Goal: Communication & Community: Share content

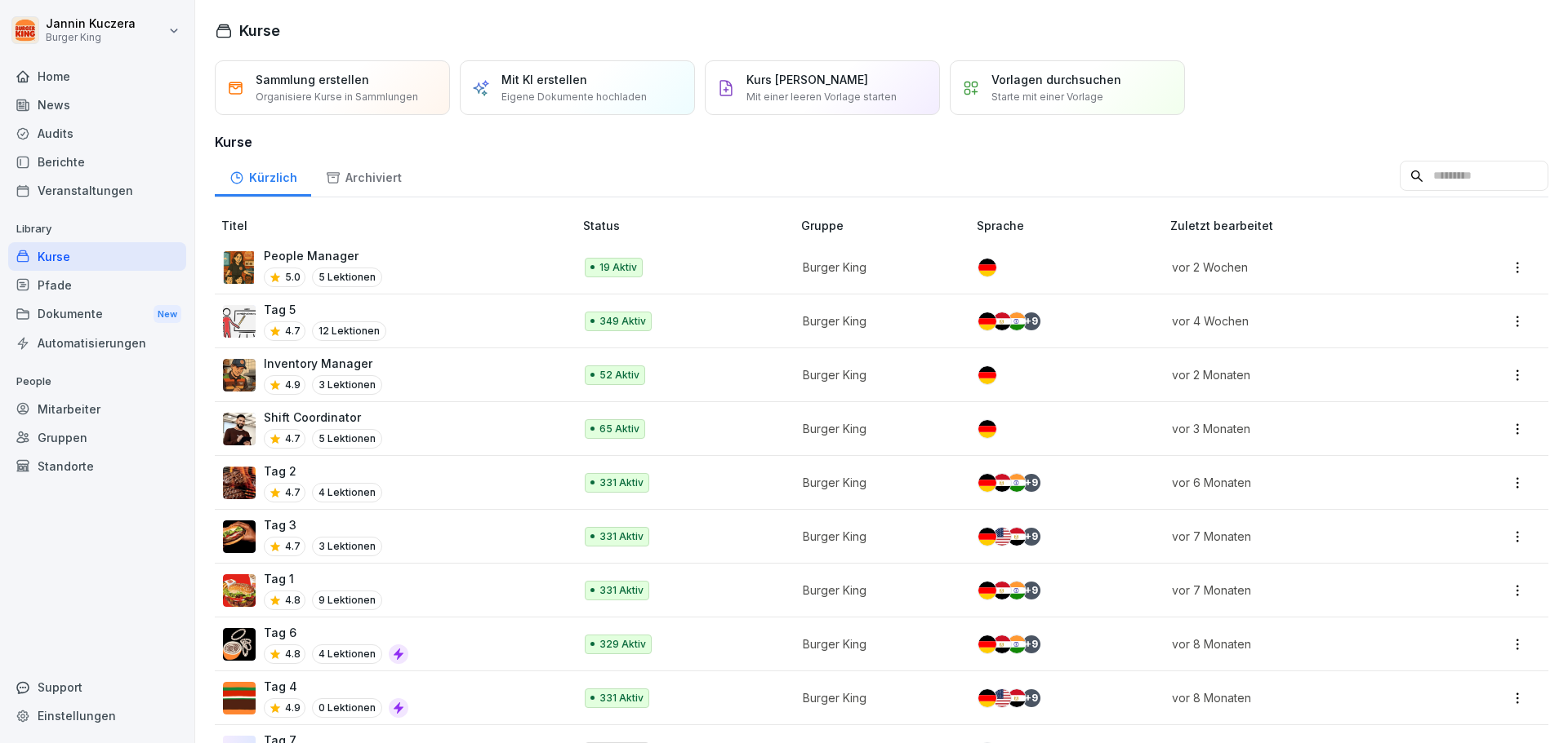
click at [66, 102] on div "News" at bounding box center [97, 104] width 178 height 29
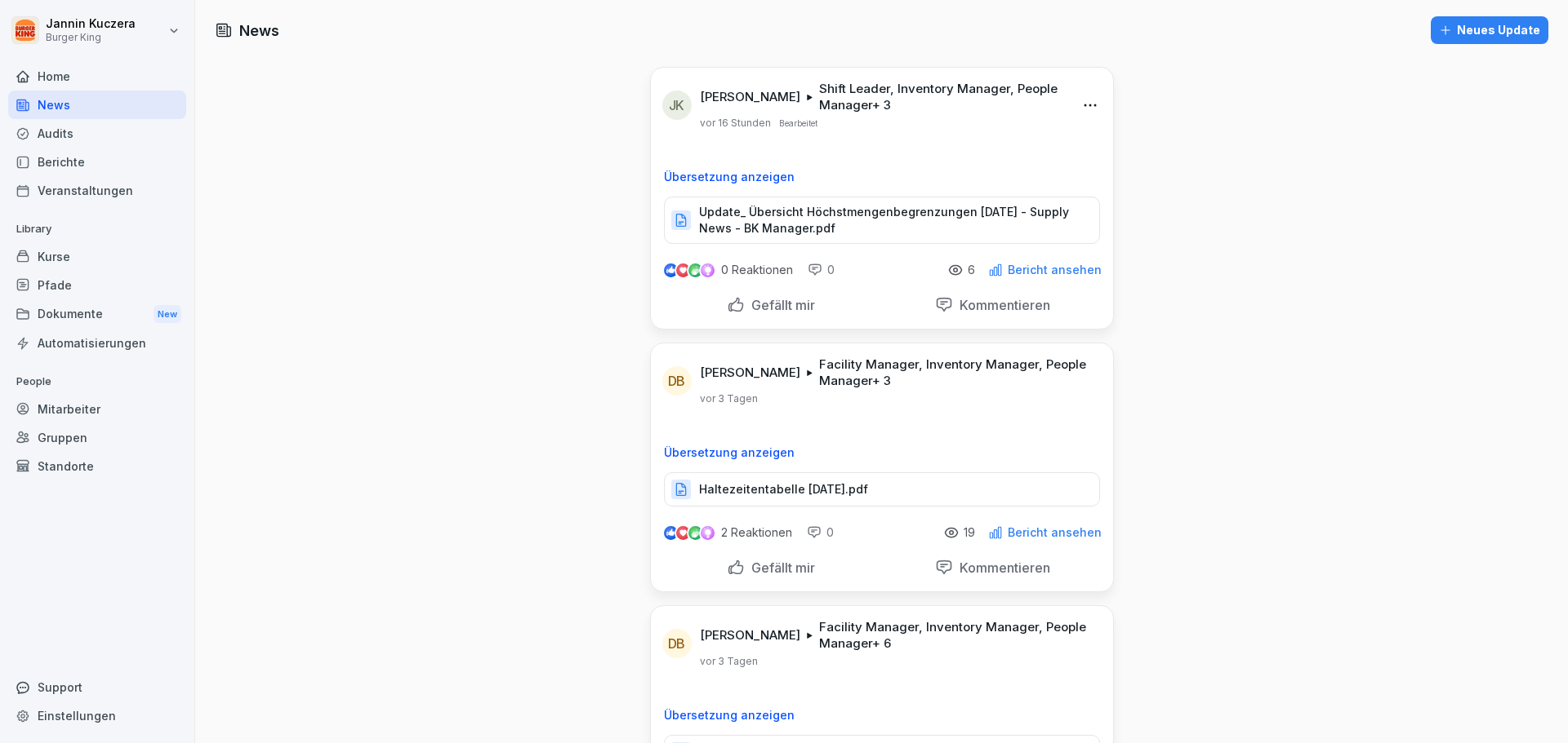
click at [1473, 32] on div "Neues Update" at bounding box center [1490, 30] width 102 height 18
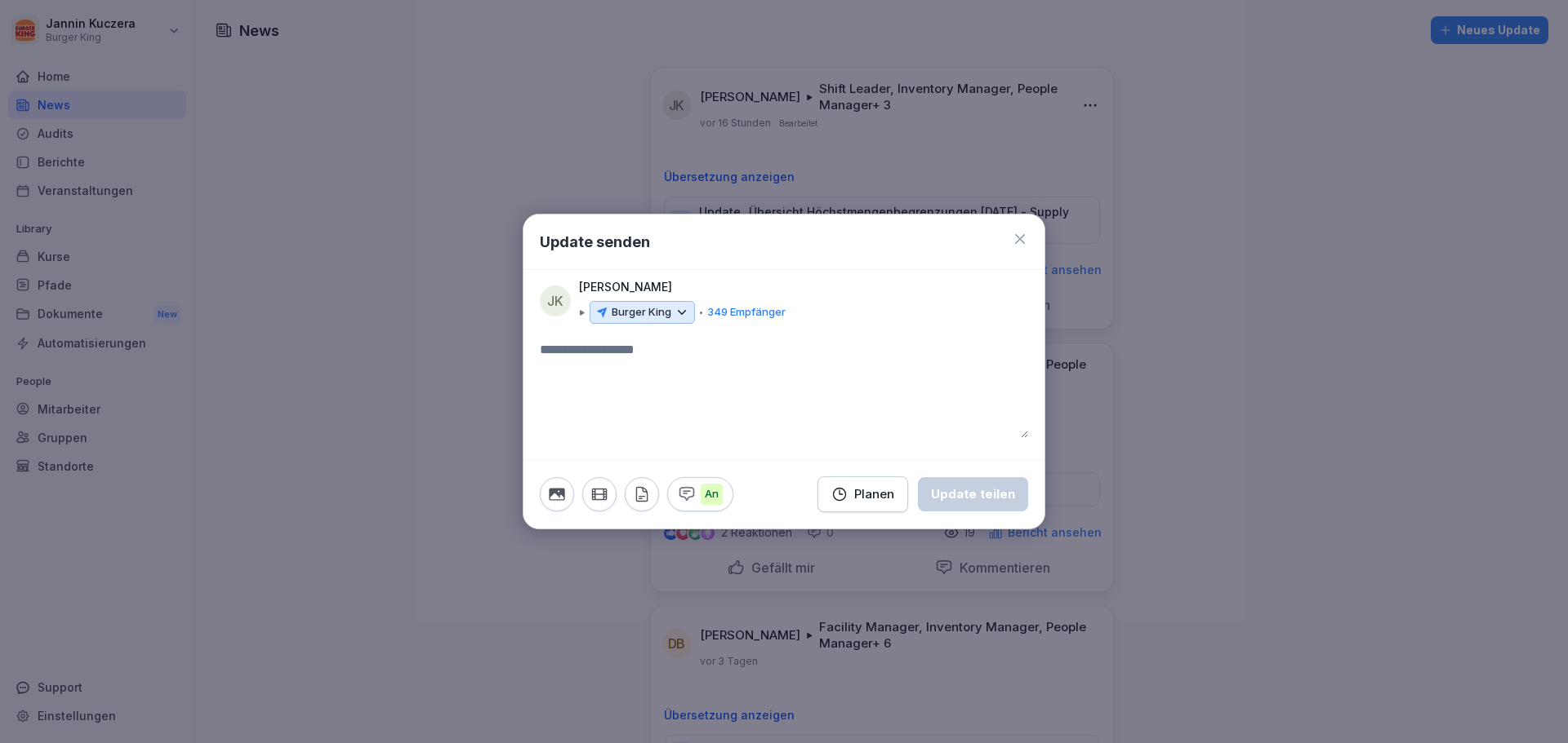
click at [687, 317] on icon at bounding box center [681, 313] width 15 height 15
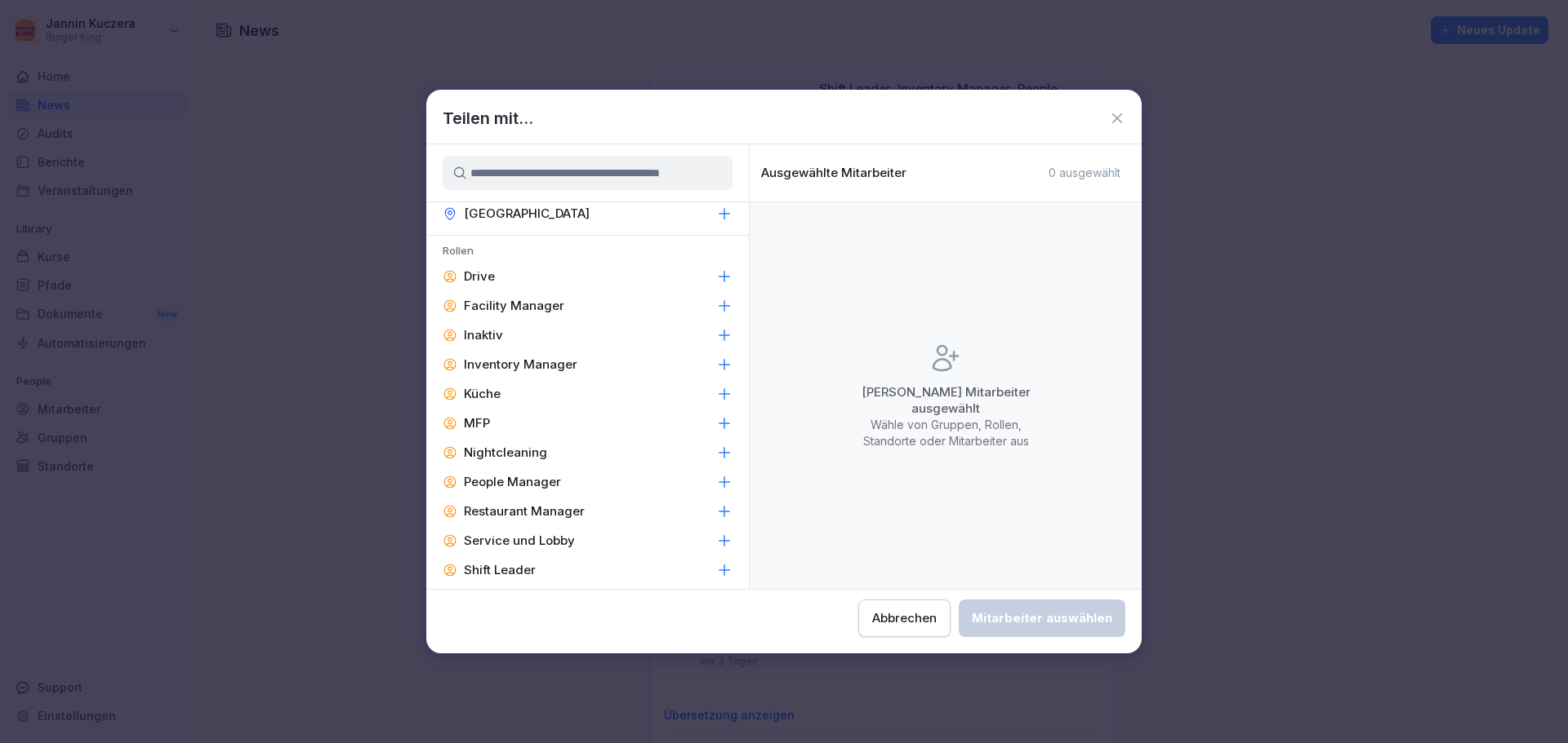
scroll to position [735, 0]
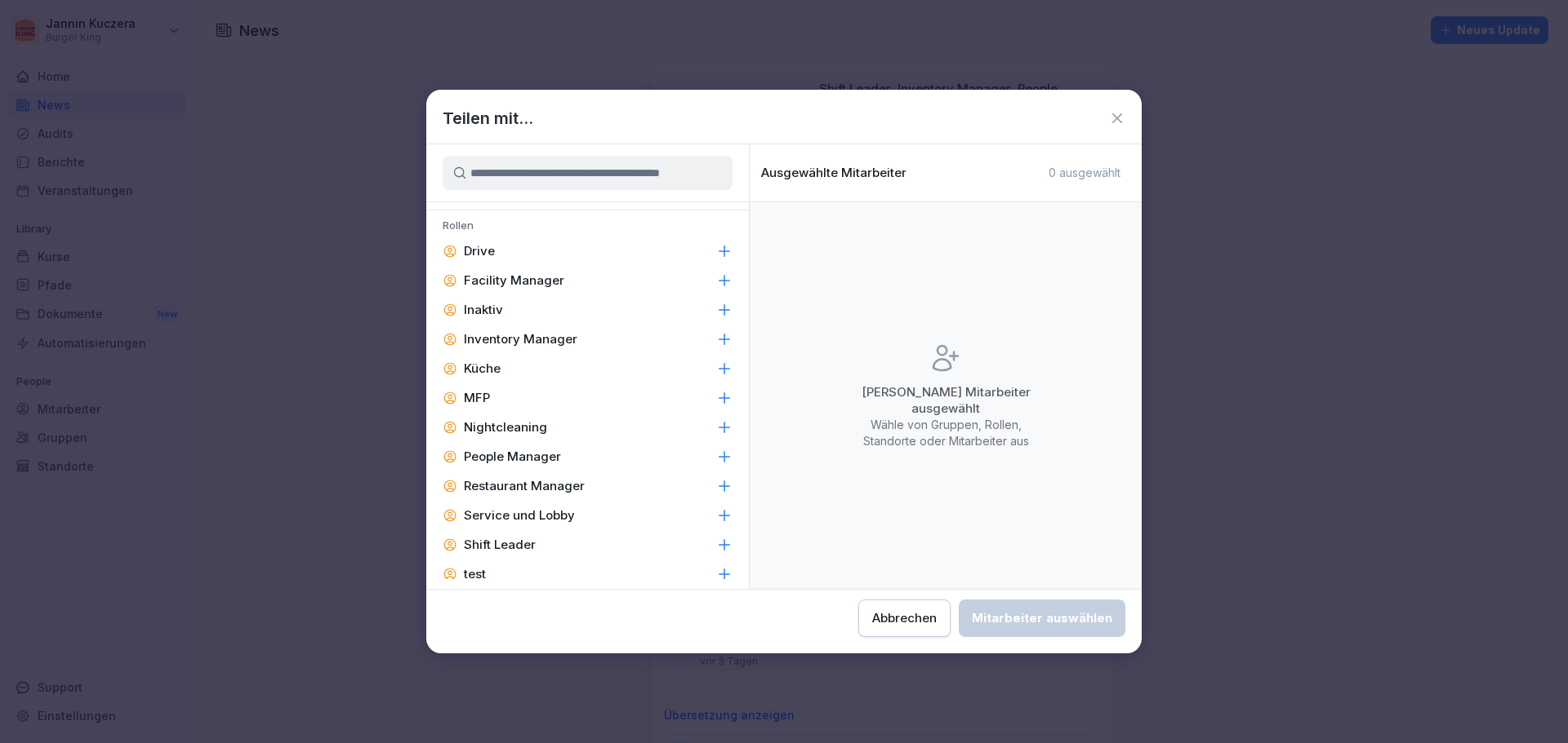
click at [554, 281] on p "Facility Manager" at bounding box center [513, 281] width 101 height 17
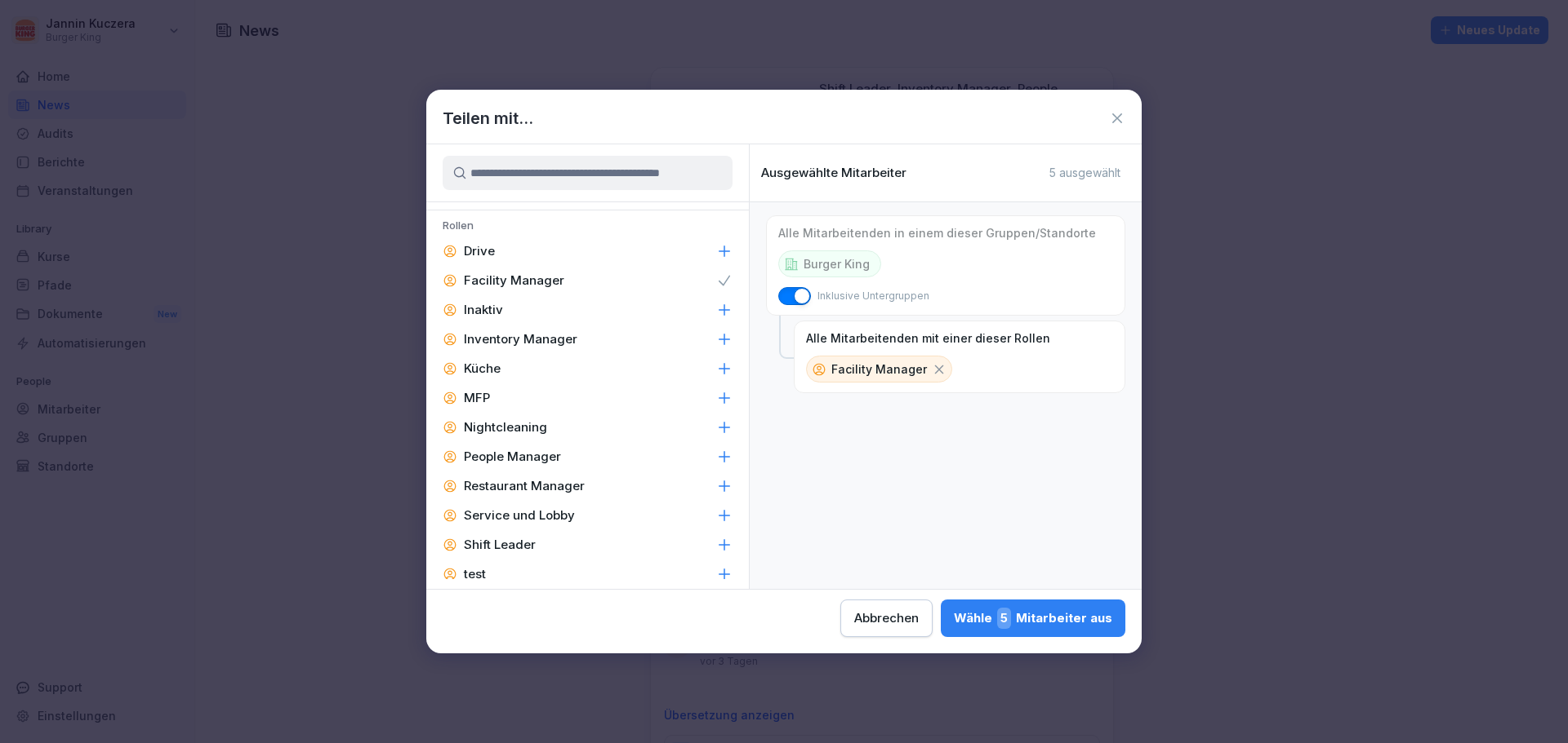
click at [541, 339] on p "Inventory Manager" at bounding box center [520, 340] width 114 height 17
click at [526, 459] on p "People Manager" at bounding box center [512, 457] width 97 height 17
click at [525, 483] on p "Restaurant Manager" at bounding box center [524, 486] width 121 height 17
click at [509, 539] on p "Shift Leader" at bounding box center [500, 545] width 72 height 17
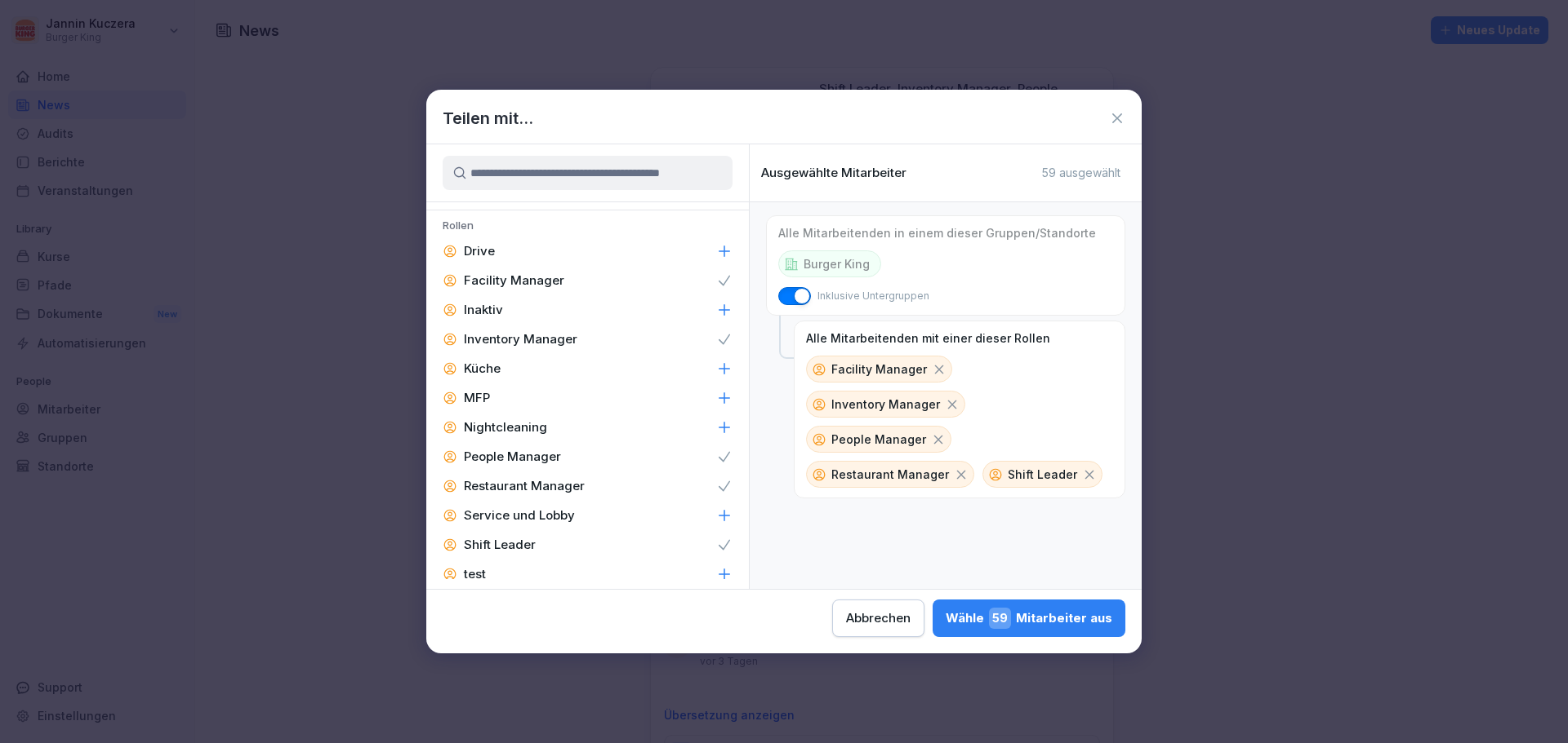
click at [1039, 616] on div "Wähle 59 Mitarbeiter aus" at bounding box center [1029, 618] width 166 height 21
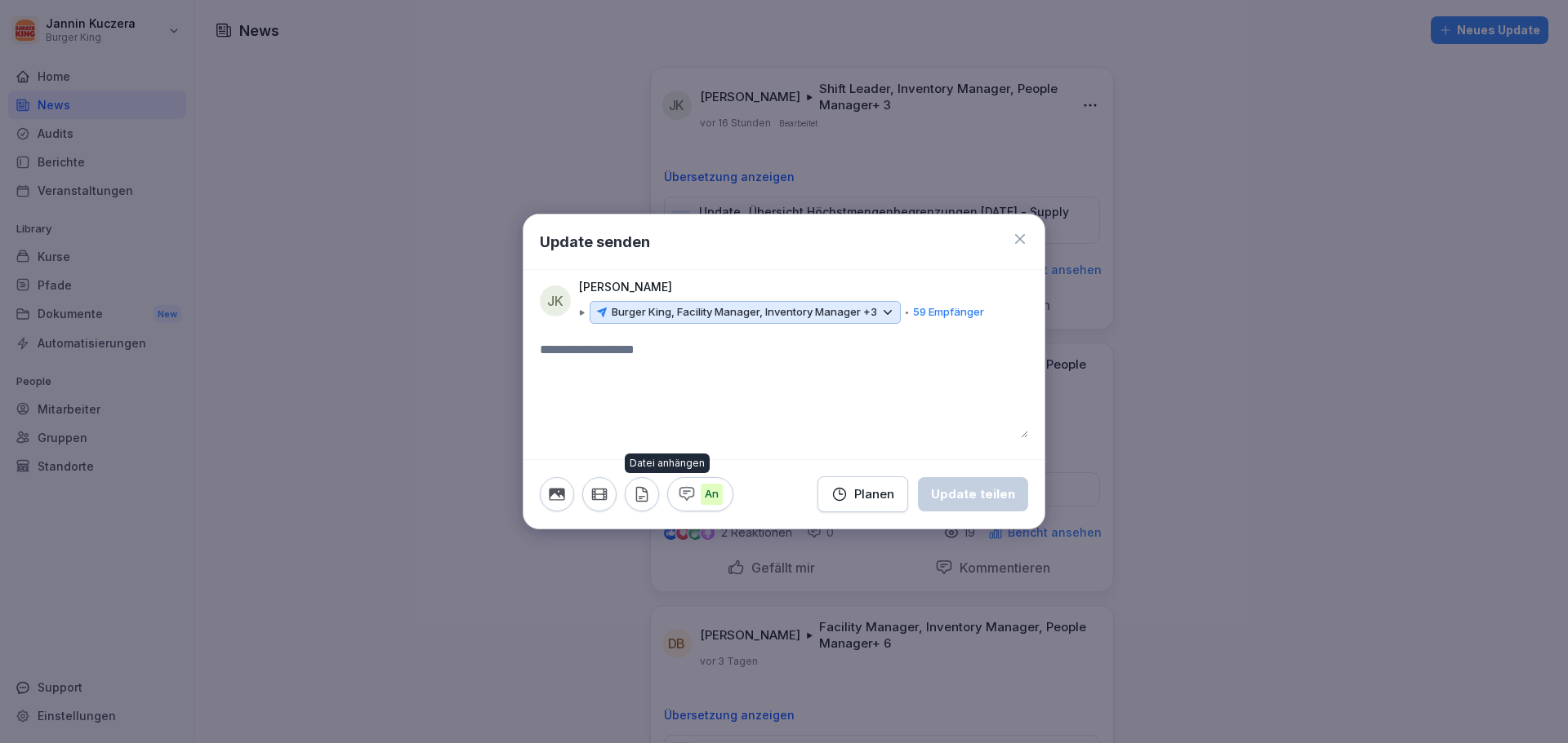
click at [639, 497] on icon "button" at bounding box center [641, 494] width 10 height 14
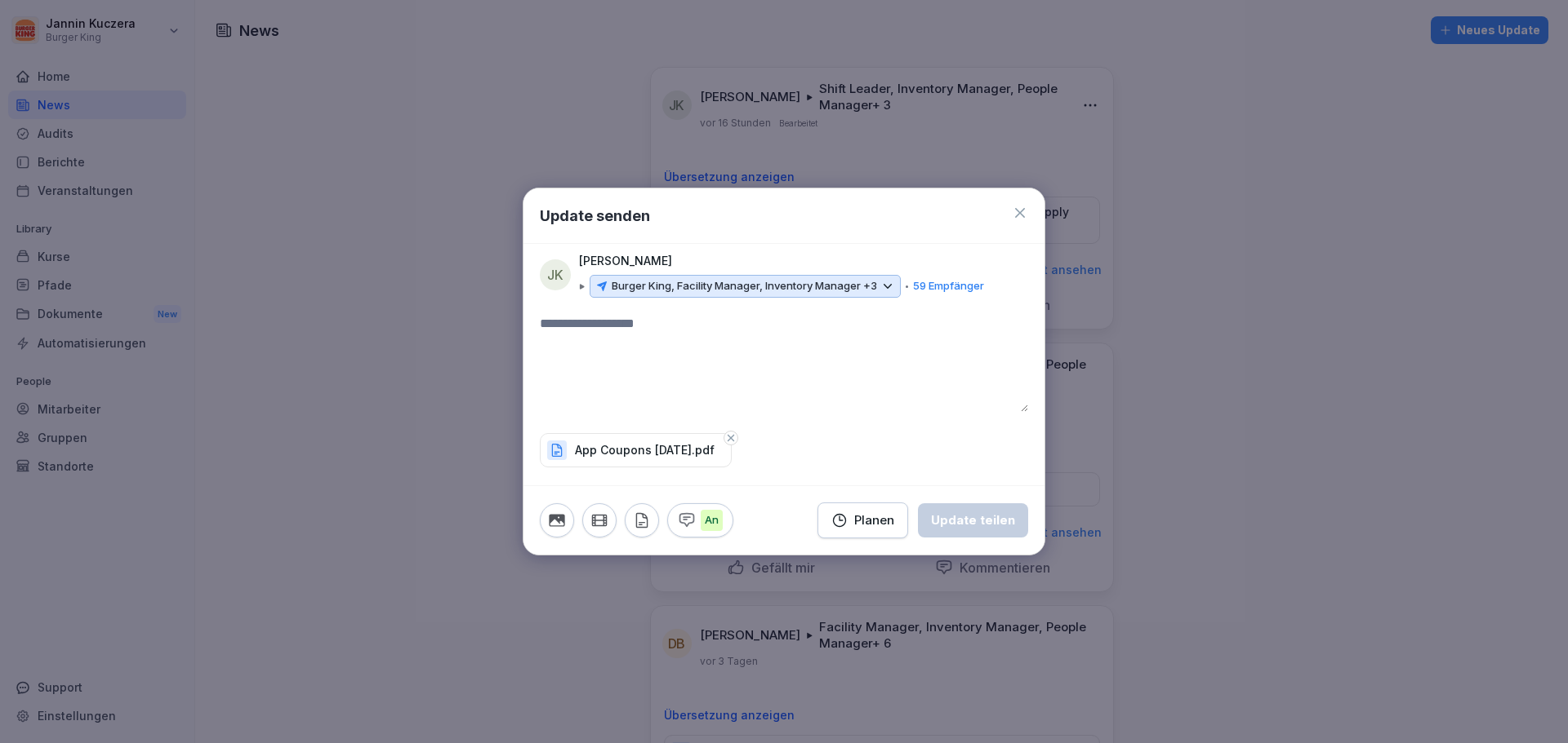
click at [602, 365] on textarea at bounding box center [783, 363] width 488 height 98
click at [1001, 518] on div "Update teilen" at bounding box center [972, 520] width 84 height 18
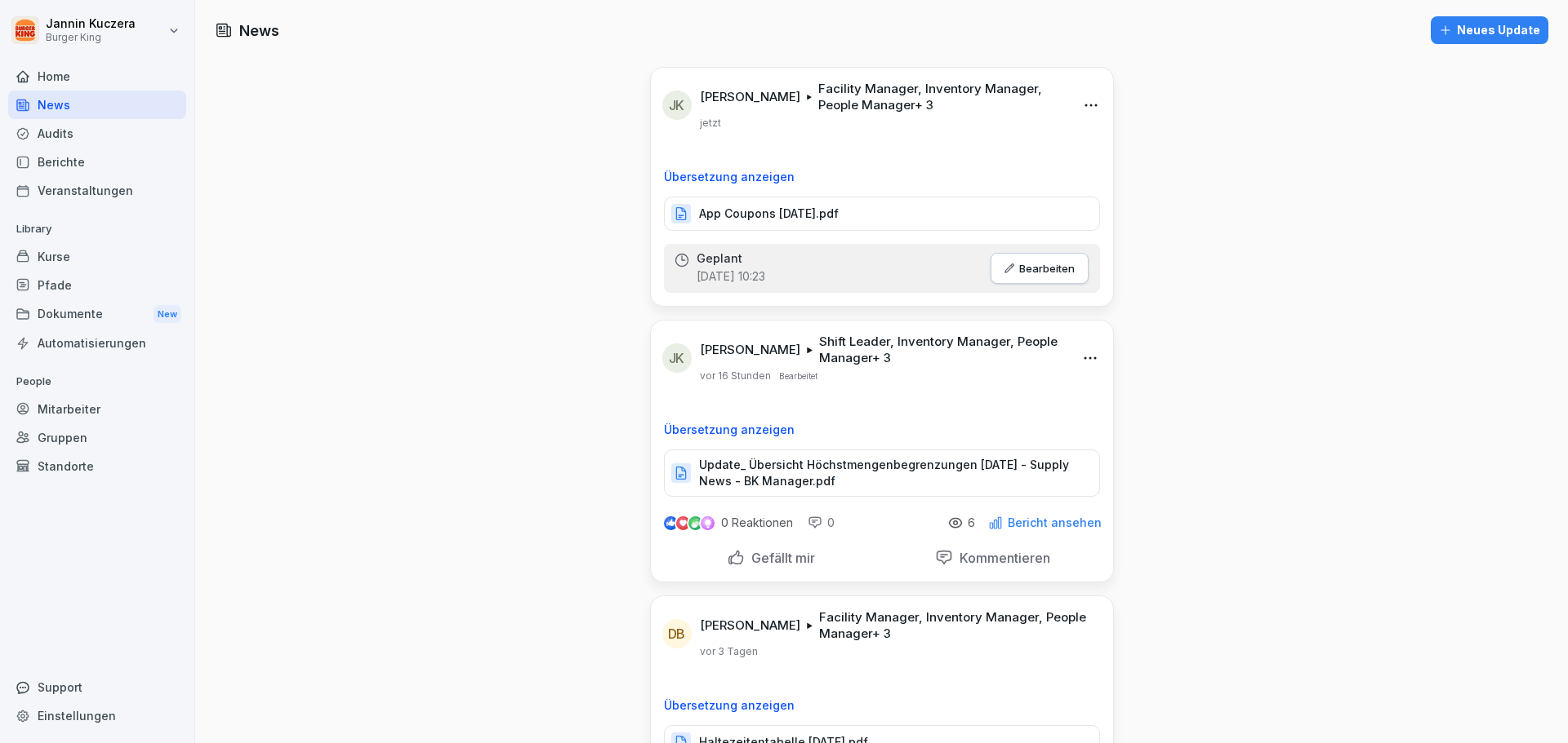
click at [1471, 35] on div "Neues Update" at bounding box center [1490, 30] width 102 height 18
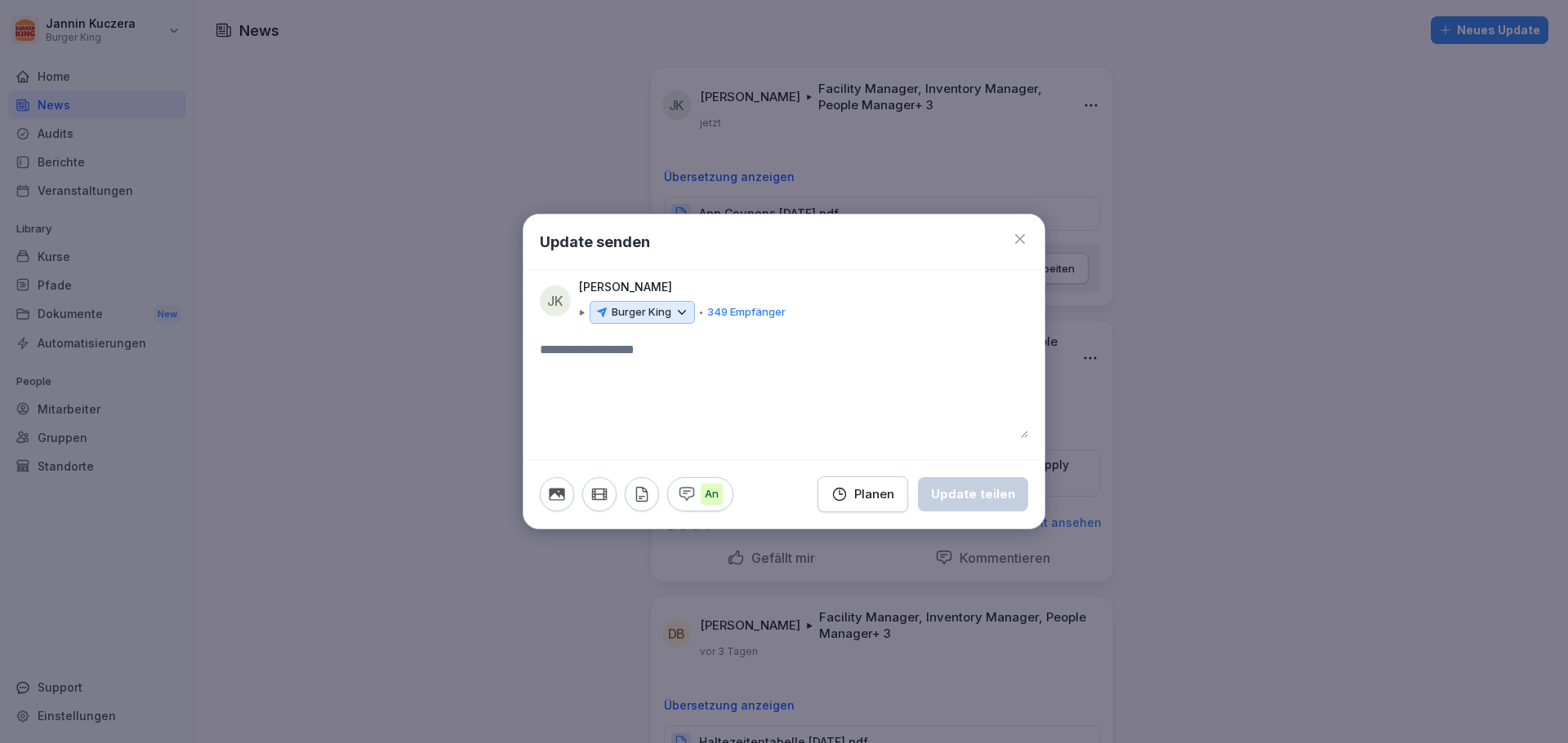
click at [687, 317] on icon at bounding box center [681, 313] width 15 height 15
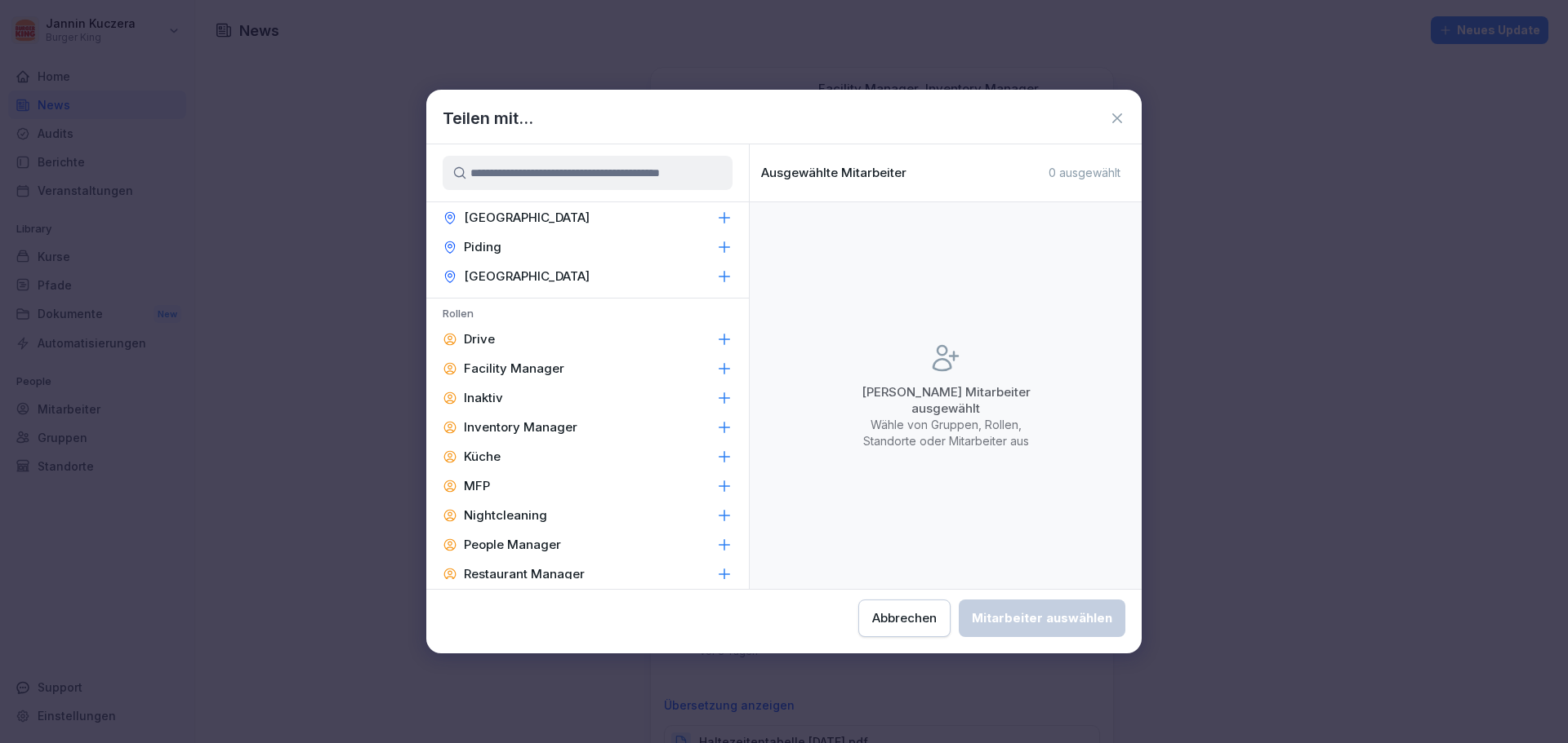
scroll to position [653, 0]
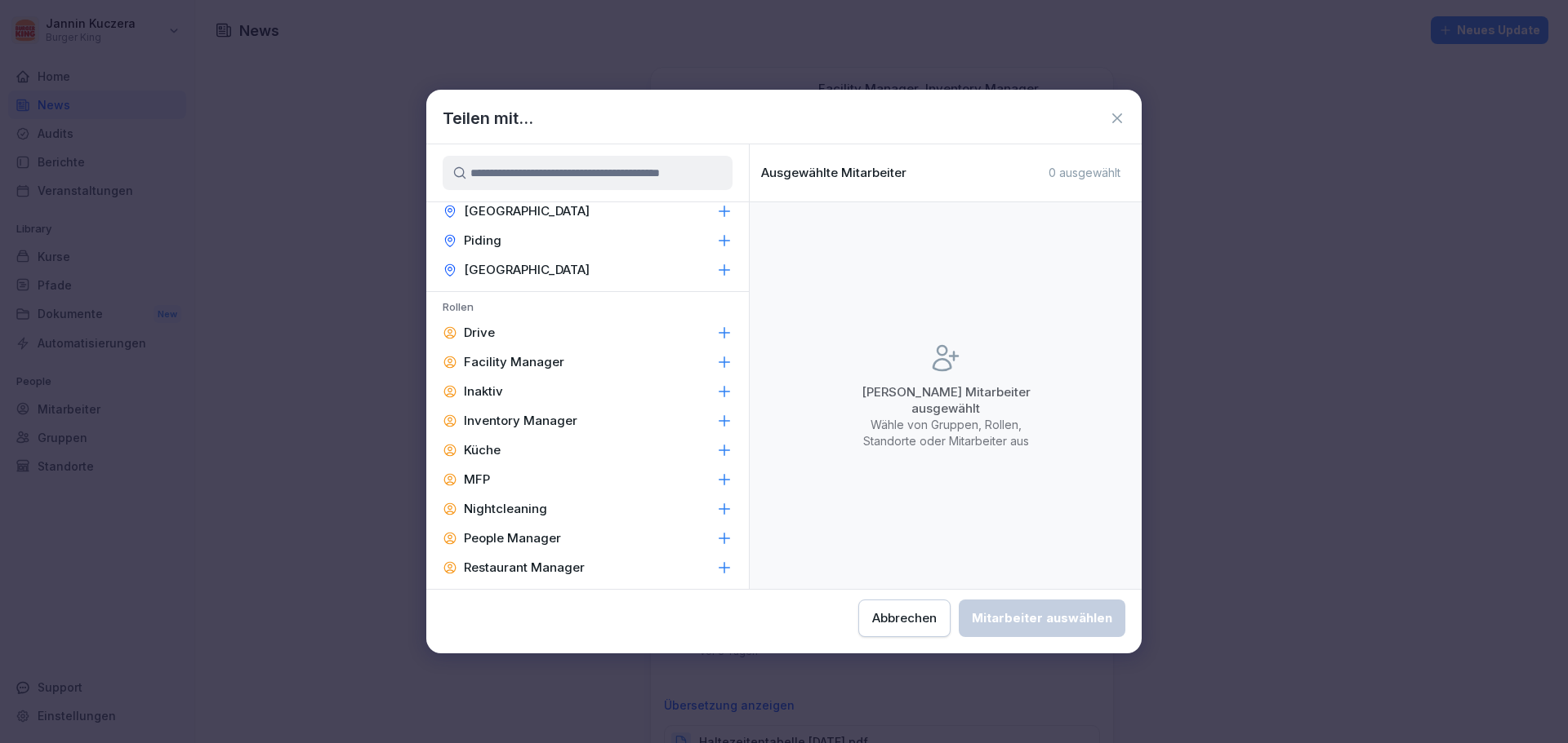
click at [556, 360] on p "Facility Manager" at bounding box center [513, 363] width 101 height 17
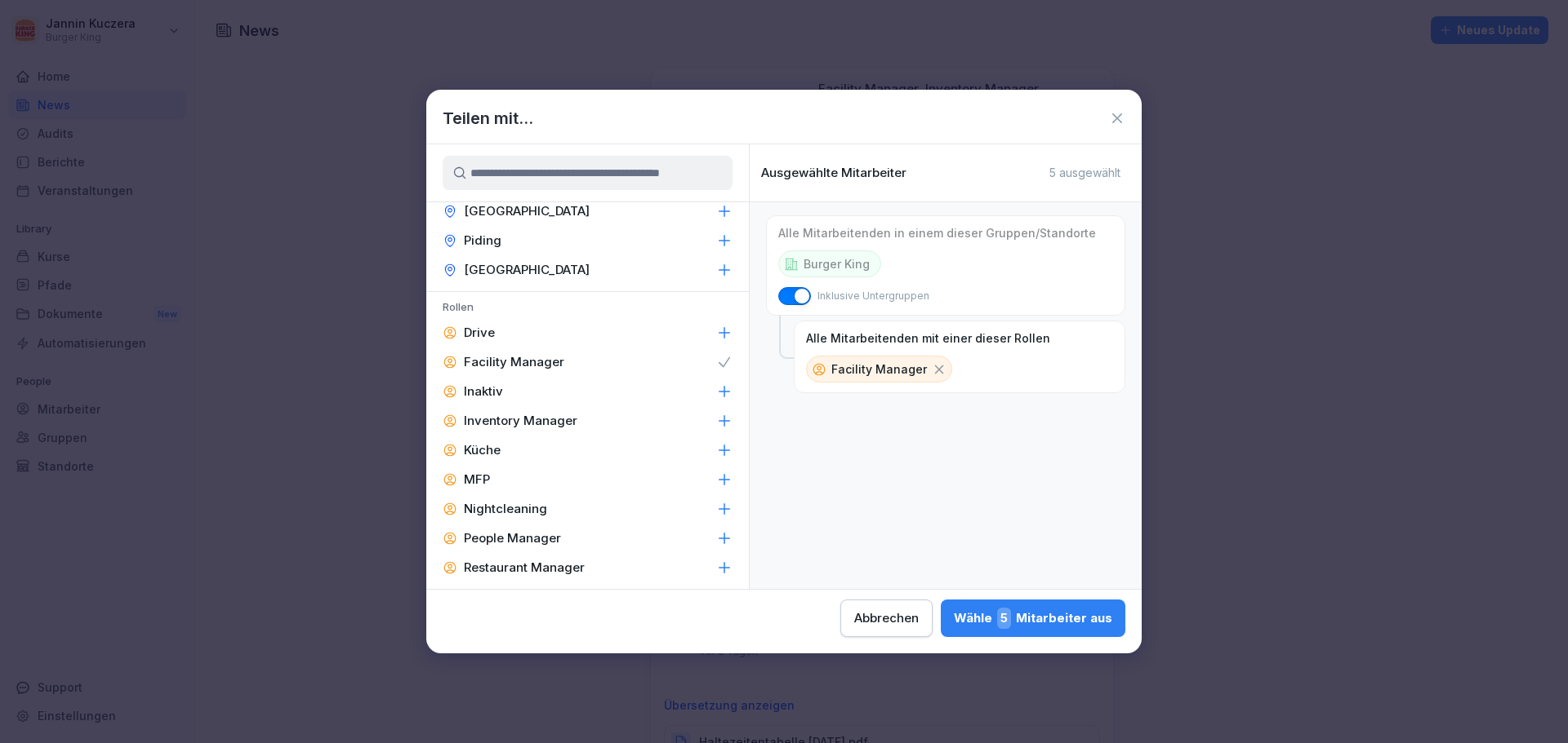
click at [561, 420] on p "Inventory Manager" at bounding box center [520, 421] width 114 height 17
click at [561, 540] on div "People Manager" at bounding box center [587, 539] width 322 height 30
click at [561, 564] on p "Restaurant Manager" at bounding box center [524, 569] width 121 height 17
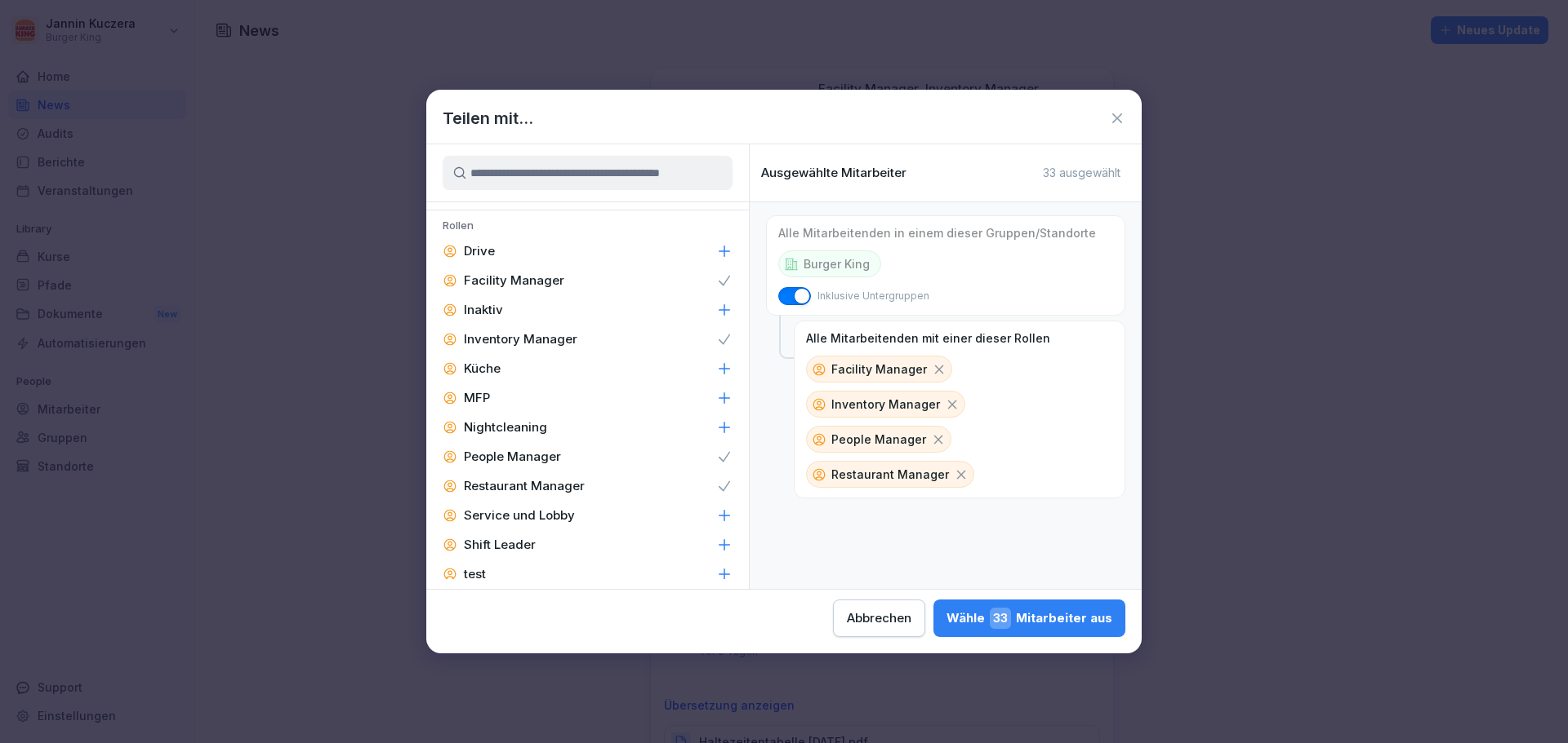
click at [548, 542] on div "Shift Leader" at bounding box center [587, 545] width 322 height 30
click at [1044, 617] on div "Wähle 59 Mitarbeiter aus" at bounding box center [1029, 618] width 166 height 21
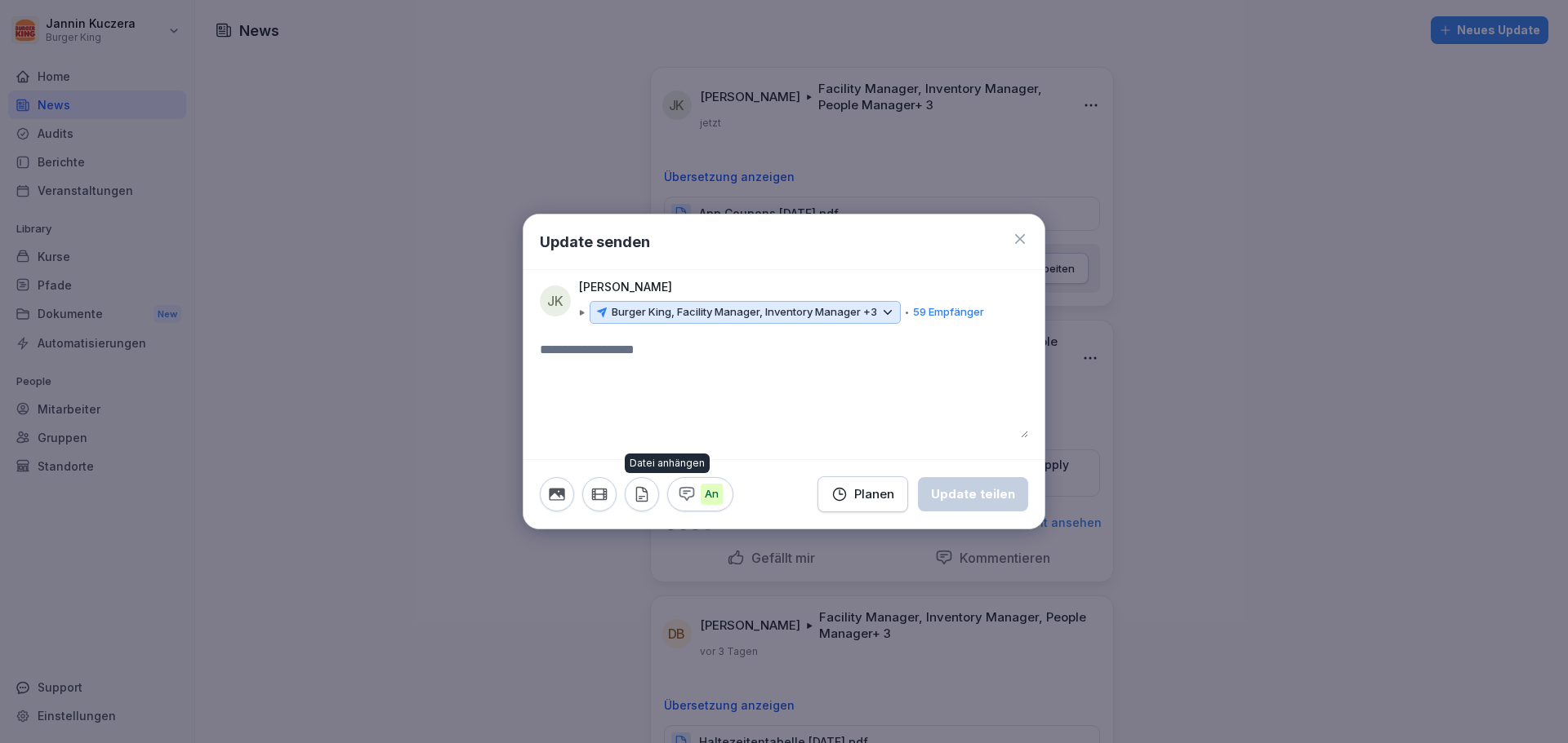
click at [635, 501] on icon "button" at bounding box center [641, 494] width 18 height 18
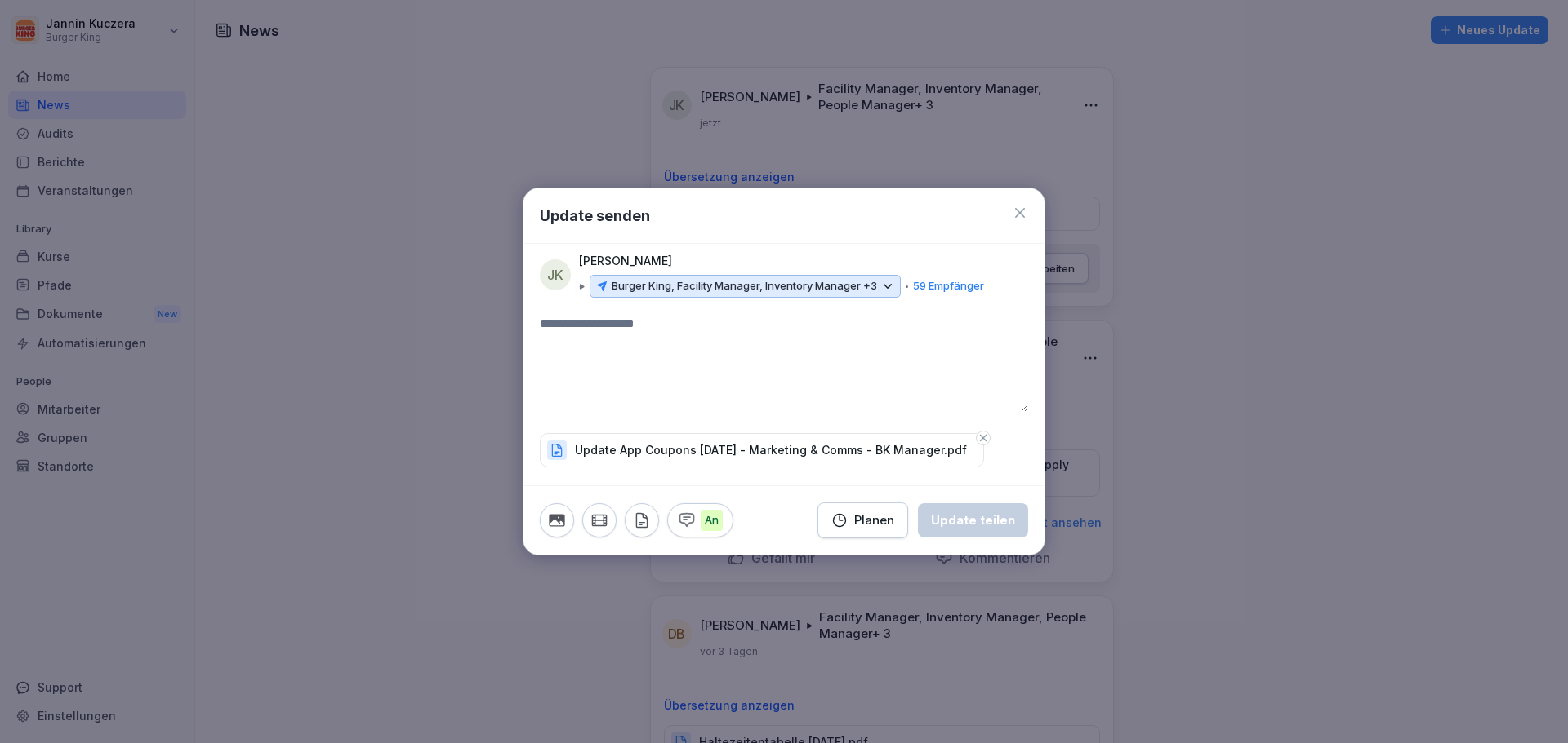
click at [796, 390] on textarea at bounding box center [783, 363] width 488 height 98
click at [973, 532] on button "Update teilen" at bounding box center [972, 521] width 110 height 34
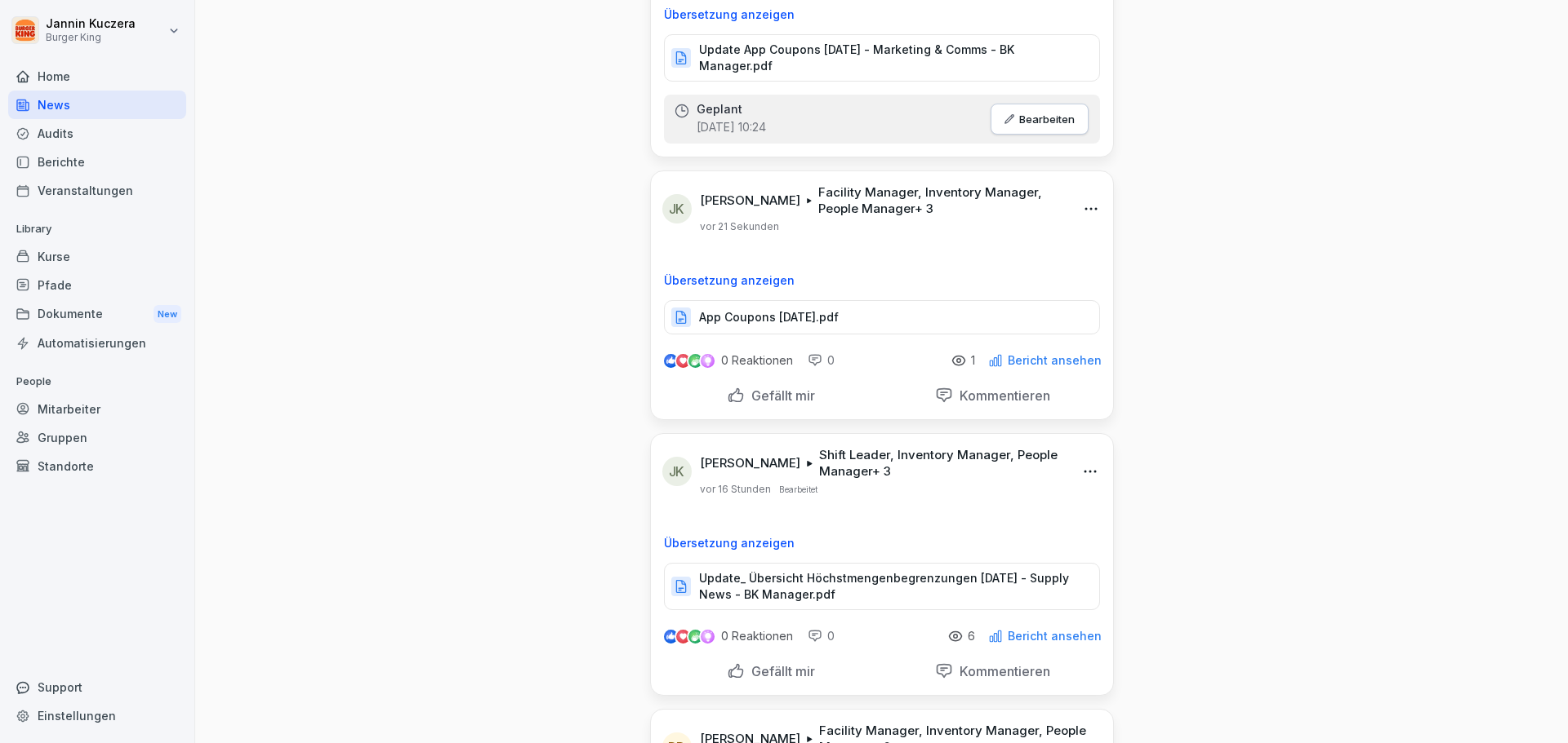
scroll to position [163, 0]
click at [774, 581] on p "Update_ Übersicht Höchstmengenbegrenzungen [DATE] - Supply News - BK Manager.pdf" at bounding box center [891, 585] width 384 height 32
click at [818, 314] on p "App Coupons [DATE].pdf" at bounding box center [768, 317] width 139 height 17
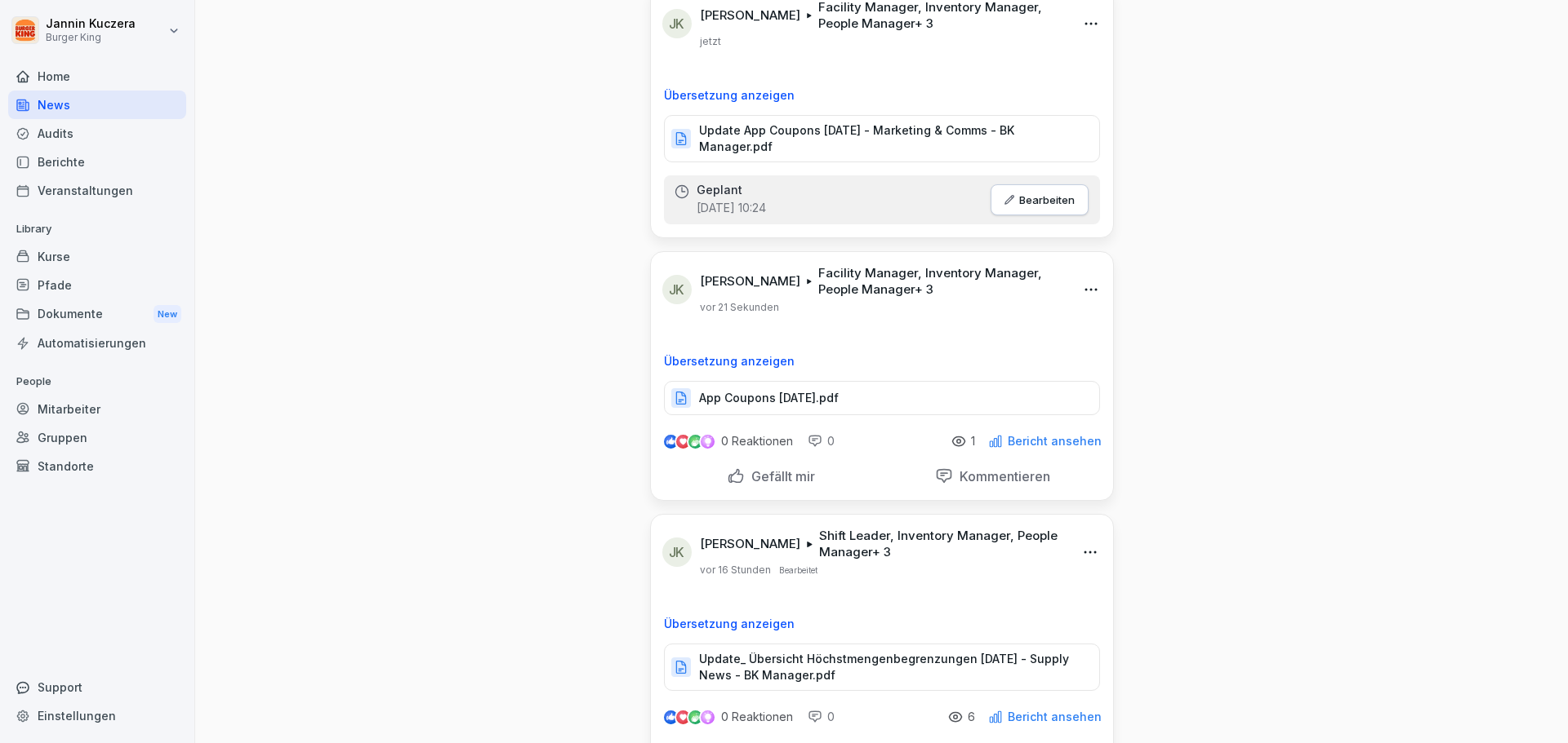
click at [766, 130] on p "Update App Coupons [DATE] - Marketing & Comms - BK Manager.pdf" at bounding box center [891, 138] width 384 height 32
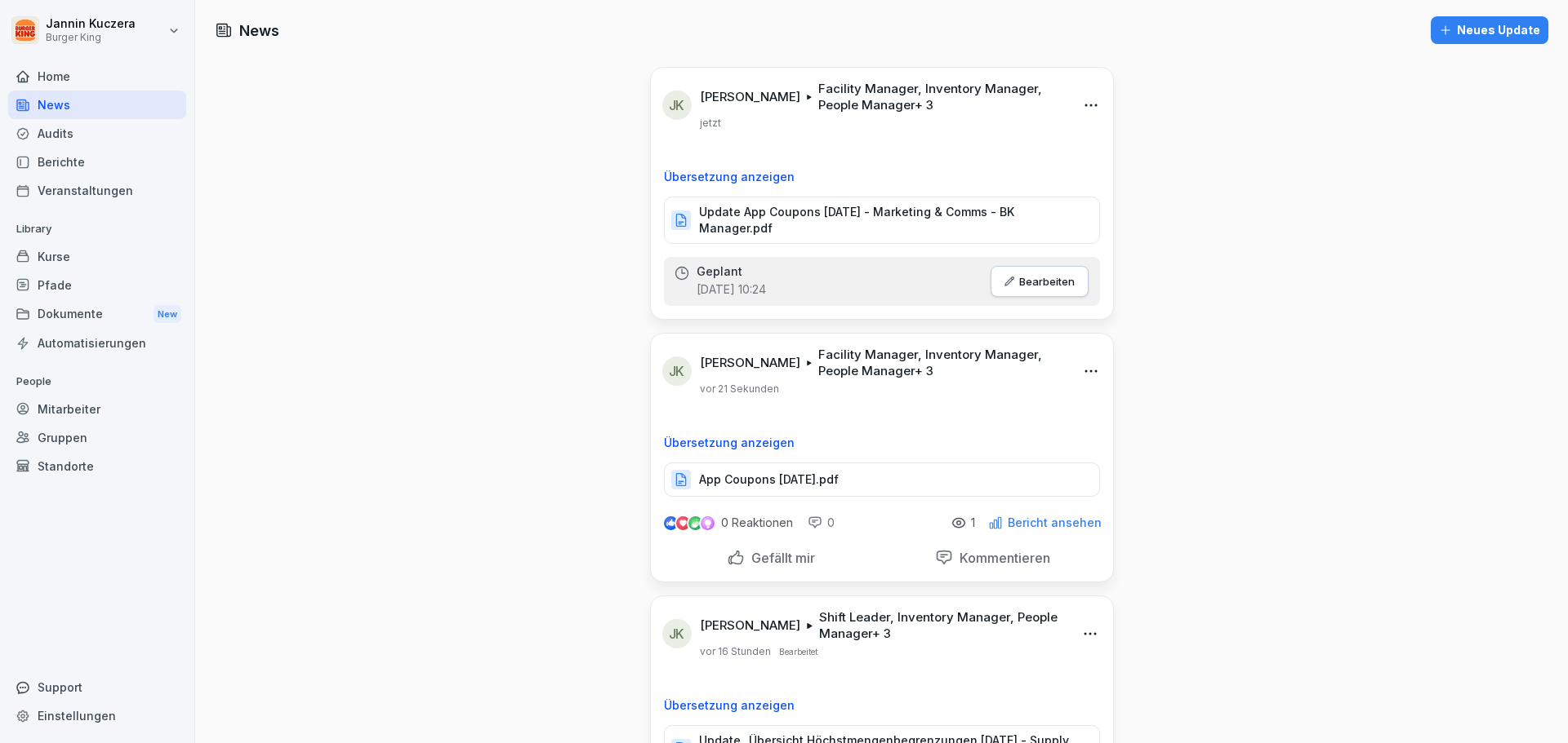
click at [874, 278] on div "Geplant [DATE] 10:24 Bearbeiten" at bounding box center [882, 281] width 436 height 49
click at [1021, 276] on p "Bearbeiten" at bounding box center [1046, 282] width 55 height 13
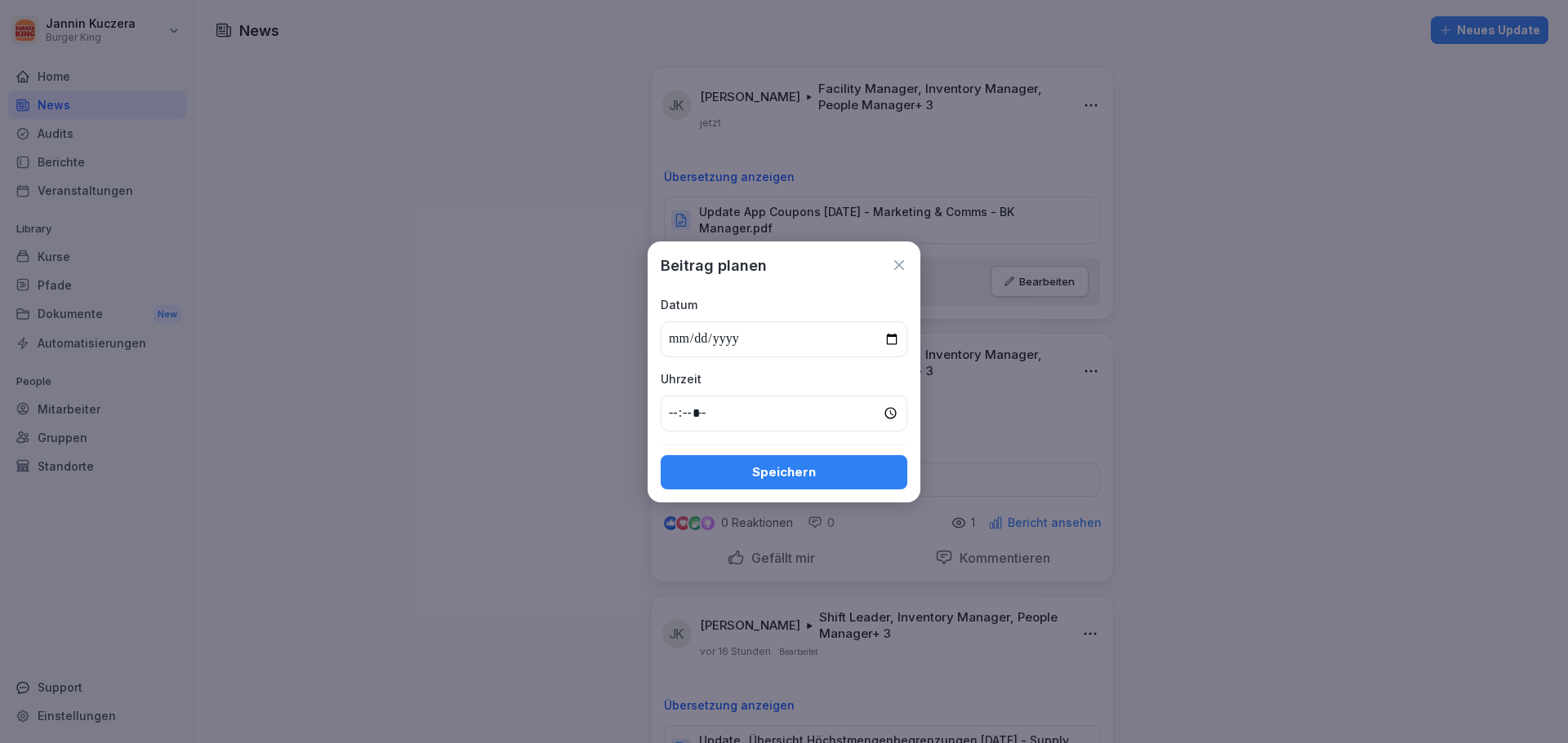
click at [850, 474] on div "Speichern" at bounding box center [783, 472] width 221 height 18
click at [897, 264] on icon at bounding box center [899, 265] width 10 height 10
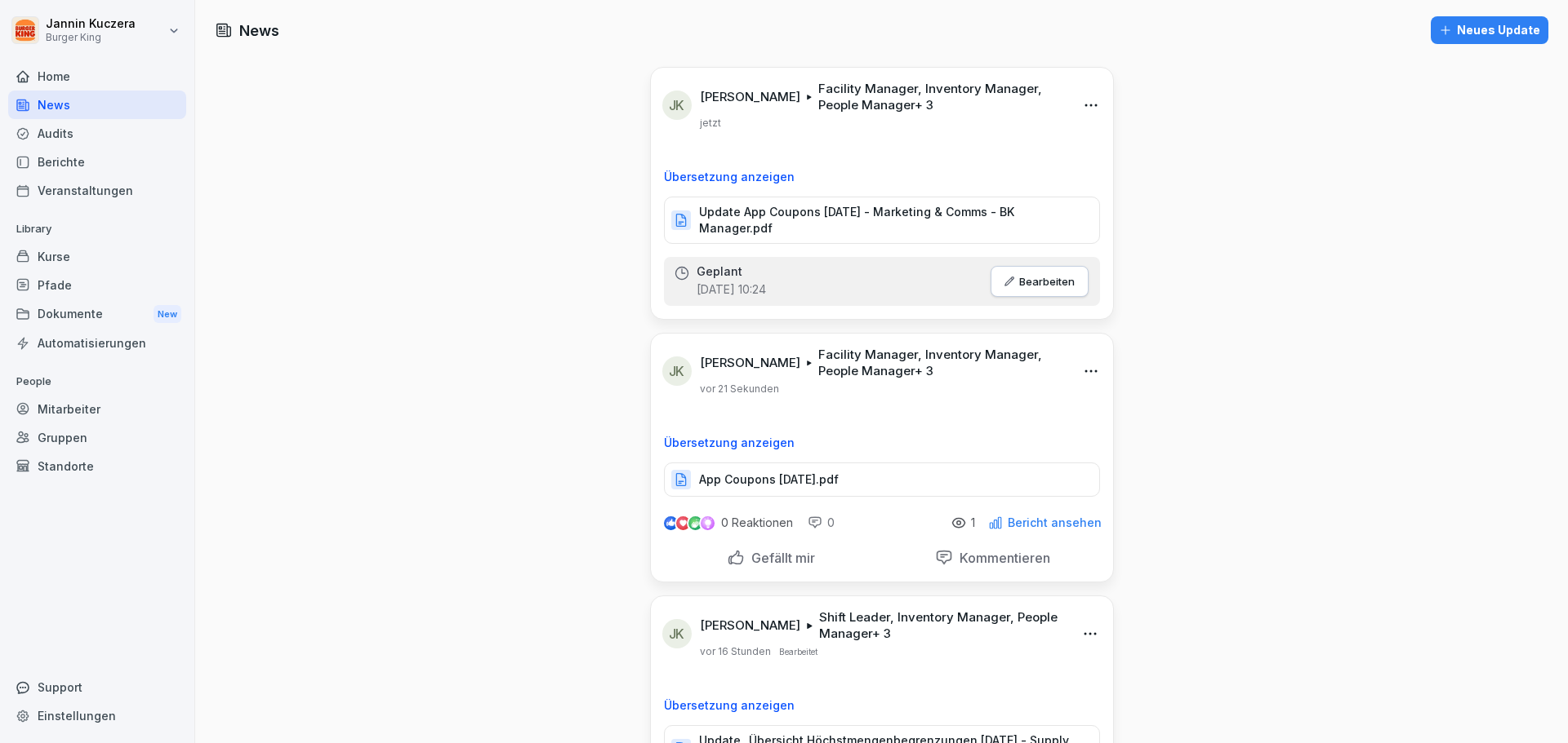
click at [766, 214] on p "Update App Coupons [DATE] - Marketing & Comms - BK Manager.pdf" at bounding box center [891, 220] width 384 height 32
click at [673, 271] on icon at bounding box center [681, 273] width 17 height 17
click at [699, 267] on p "Geplant" at bounding box center [719, 271] width 46 height 13
click at [1046, 279] on p "Bearbeiten" at bounding box center [1046, 282] width 55 height 13
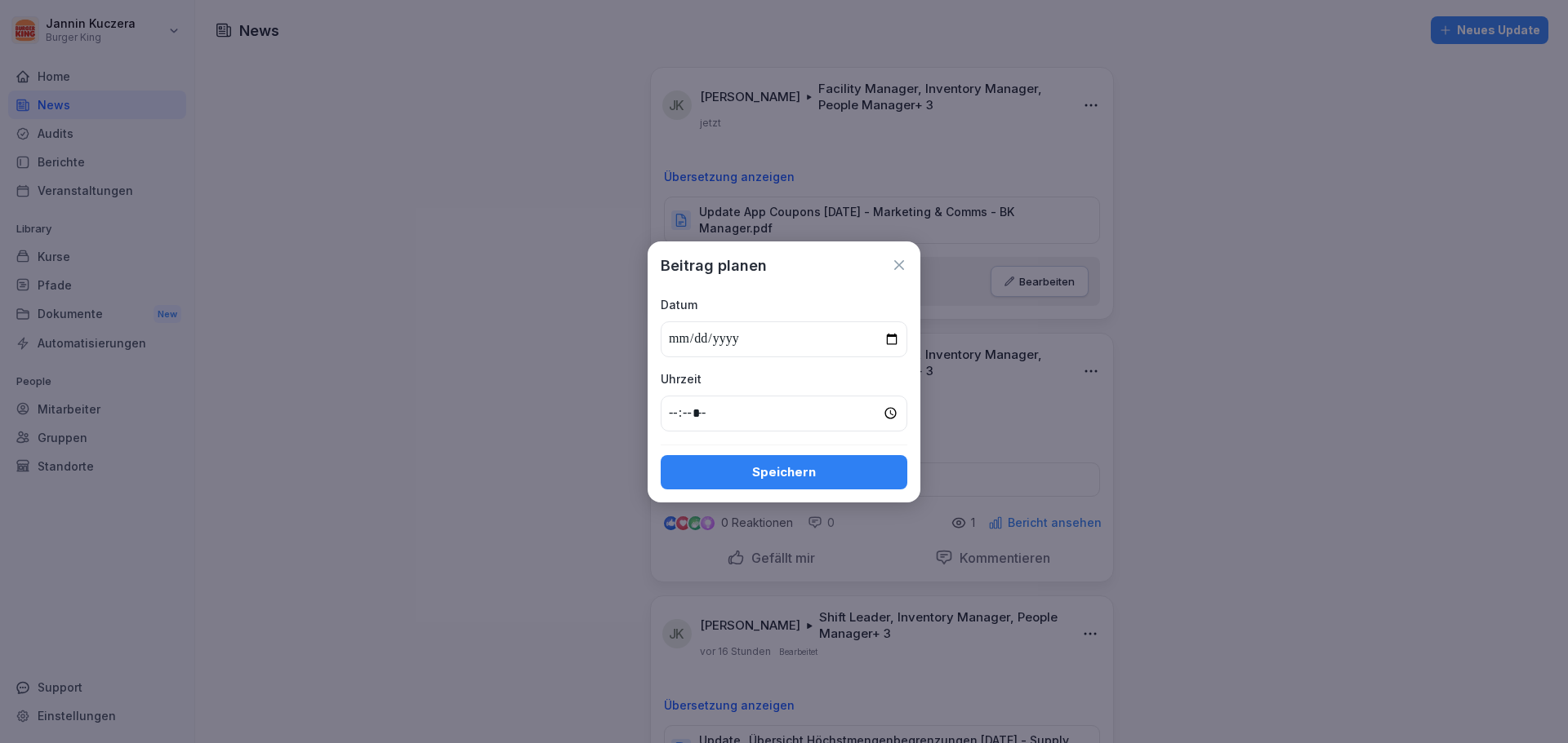
click at [844, 474] on div "Speichern" at bounding box center [783, 472] width 221 height 18
click at [722, 407] on input "*****" at bounding box center [783, 413] width 247 height 36
click at [706, 414] on input "*****" at bounding box center [783, 413] width 247 height 36
click at [708, 412] on input "*****" at bounding box center [783, 413] width 247 height 36
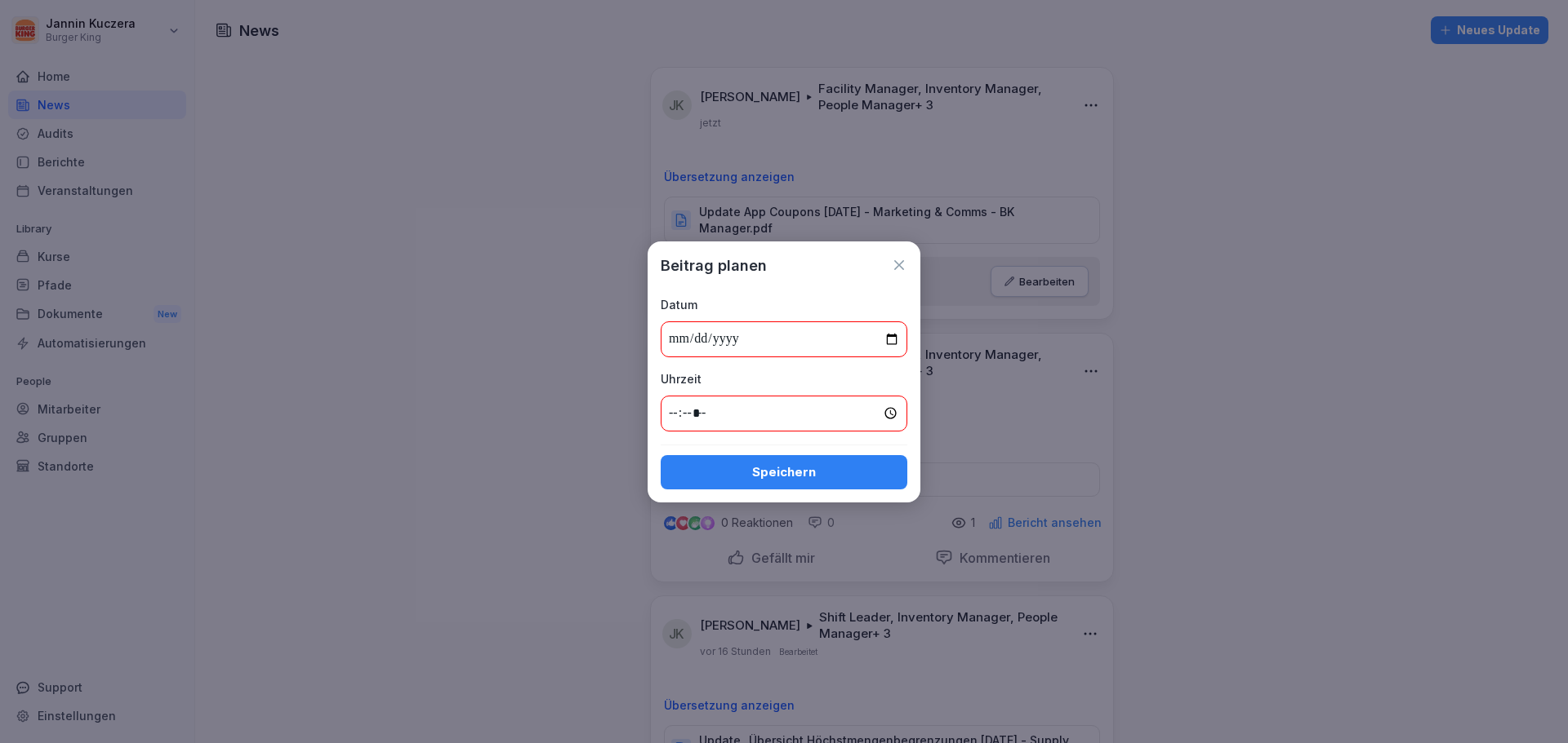
click at [759, 402] on input "*****" at bounding box center [783, 413] width 247 height 36
click at [884, 415] on input "*****" at bounding box center [783, 413] width 247 height 36
type input "*****"
click at [843, 465] on div "Speichern" at bounding box center [783, 472] width 221 height 18
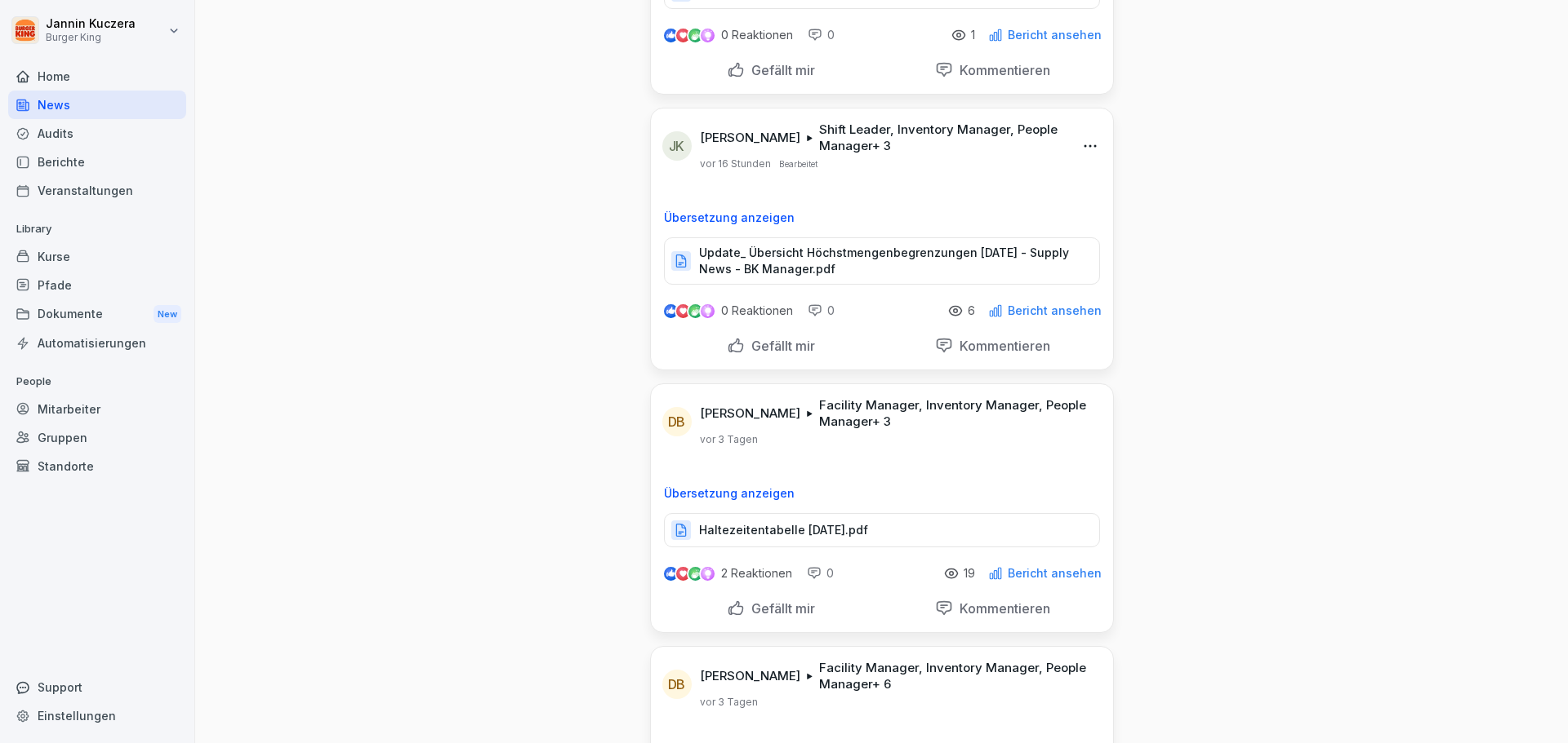
scroll to position [489, 0]
click at [1050, 574] on p "Bericht ansehen" at bounding box center [1055, 572] width 94 height 13
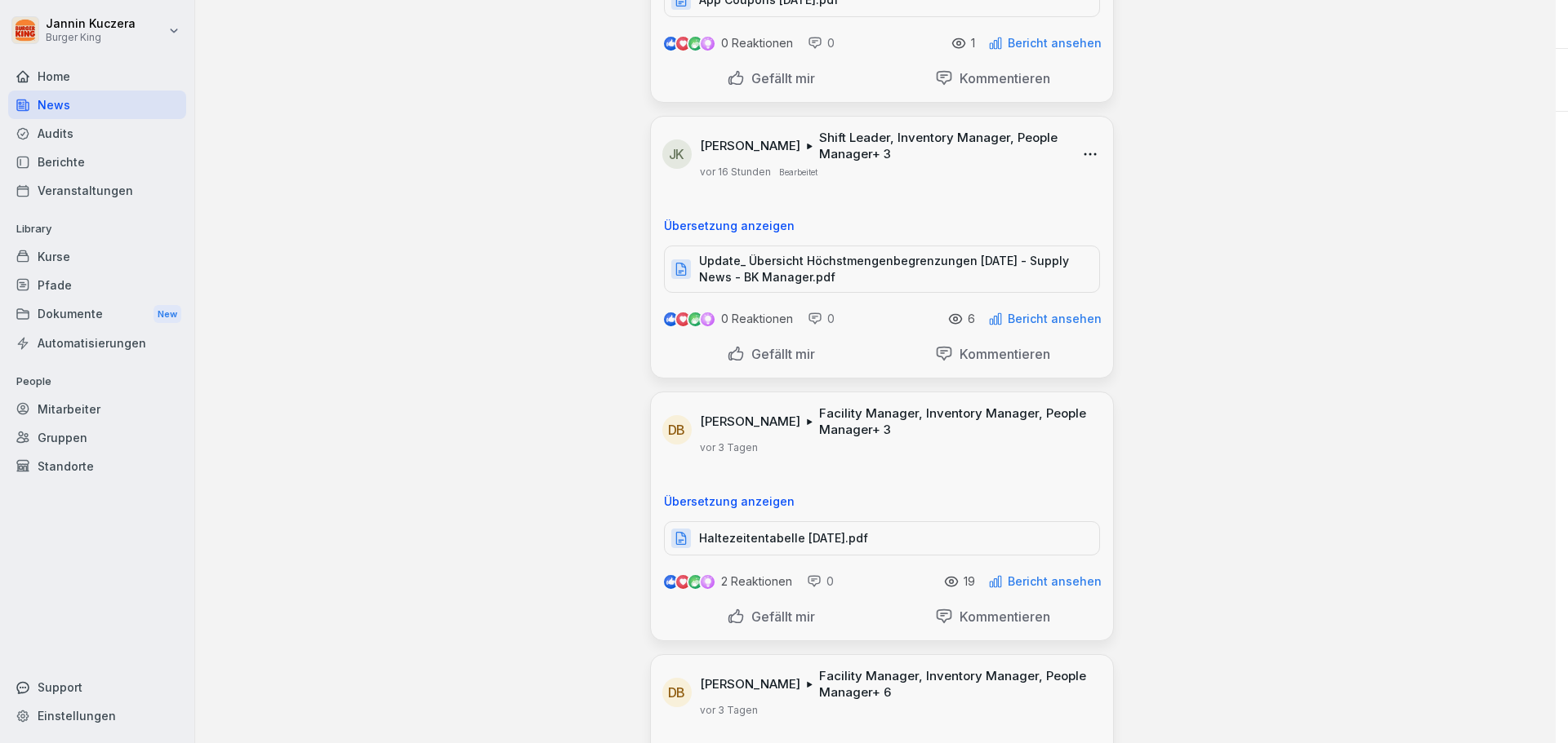
scroll to position [499, 0]
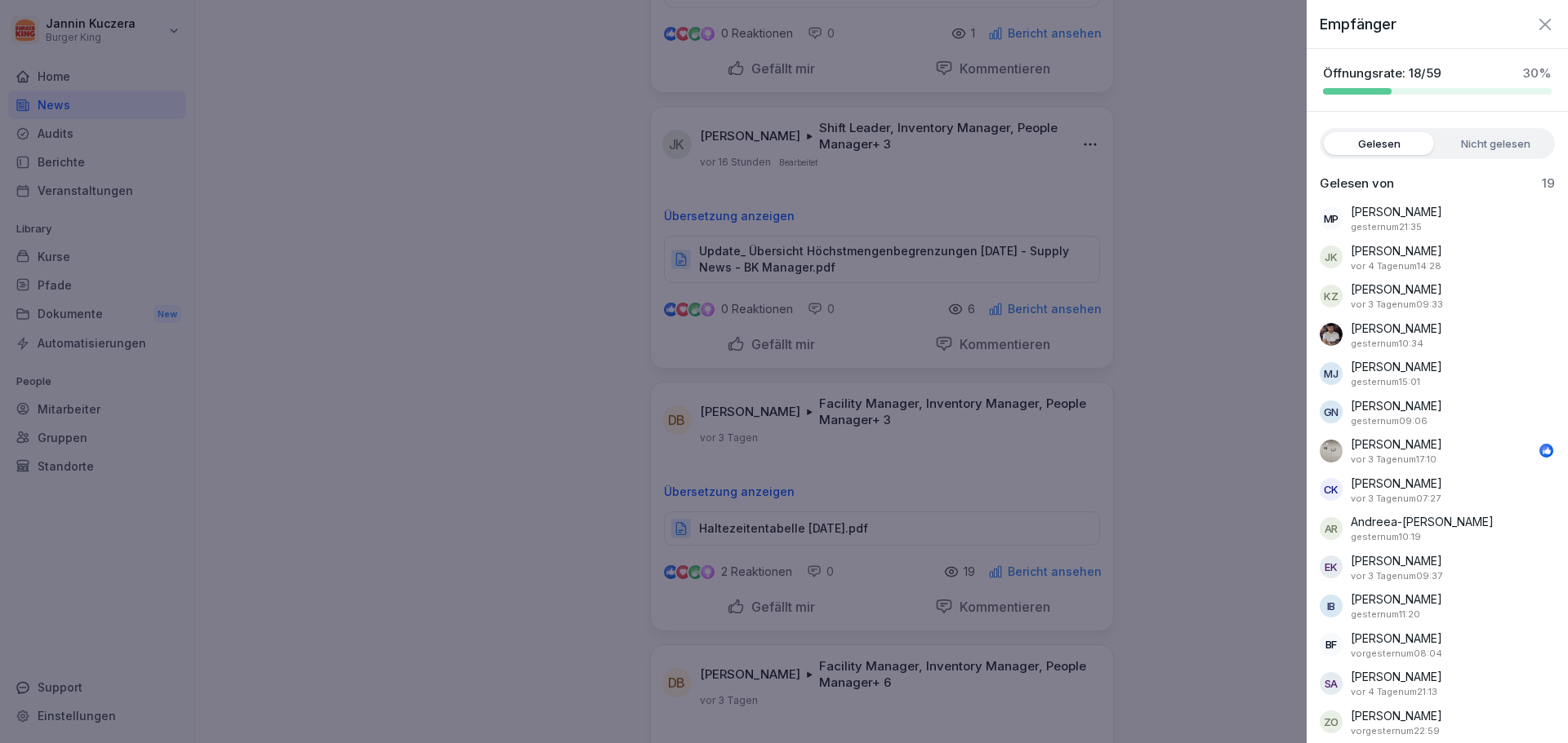
click at [379, 164] on div at bounding box center [784, 371] width 1568 height 743
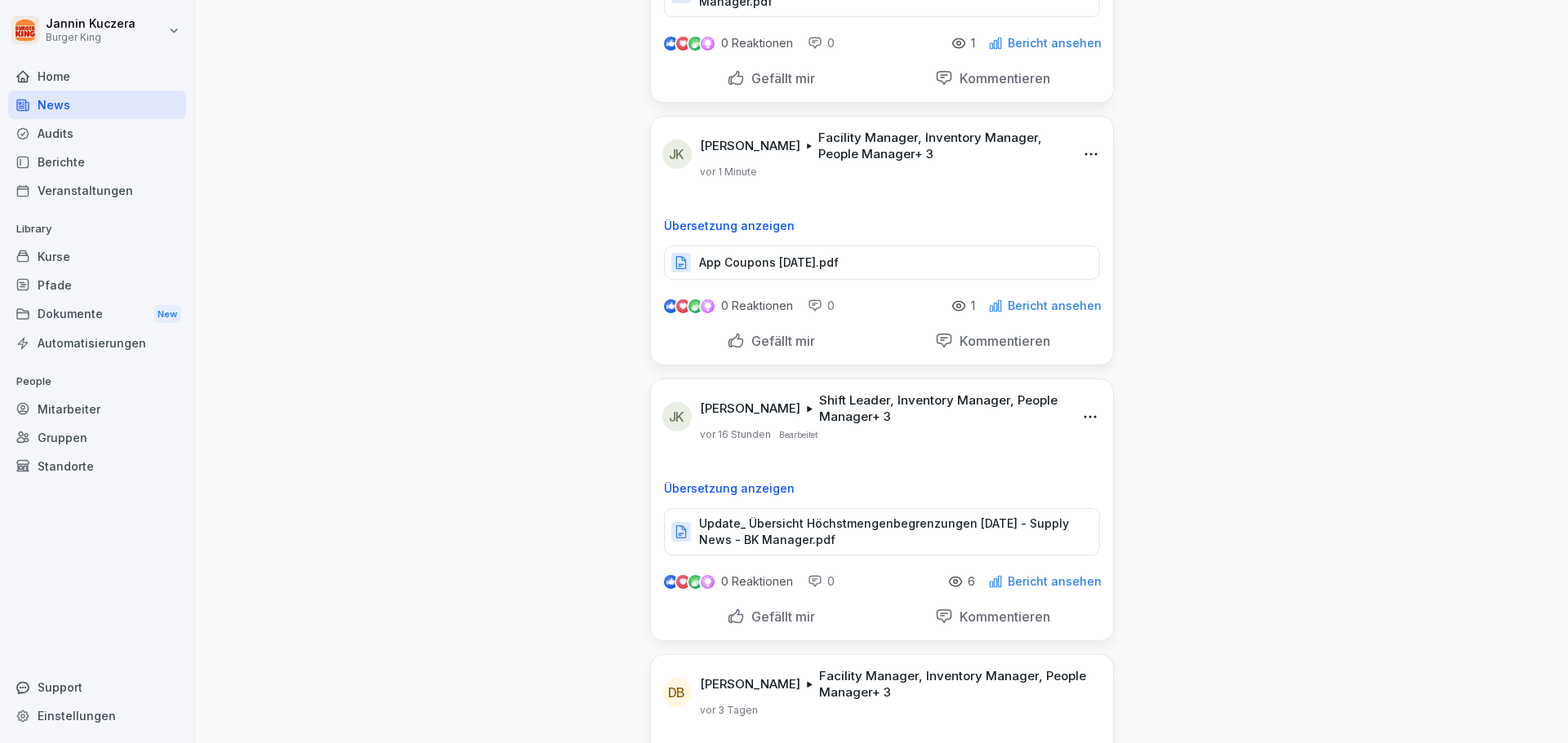
scroll to position [245, 0]
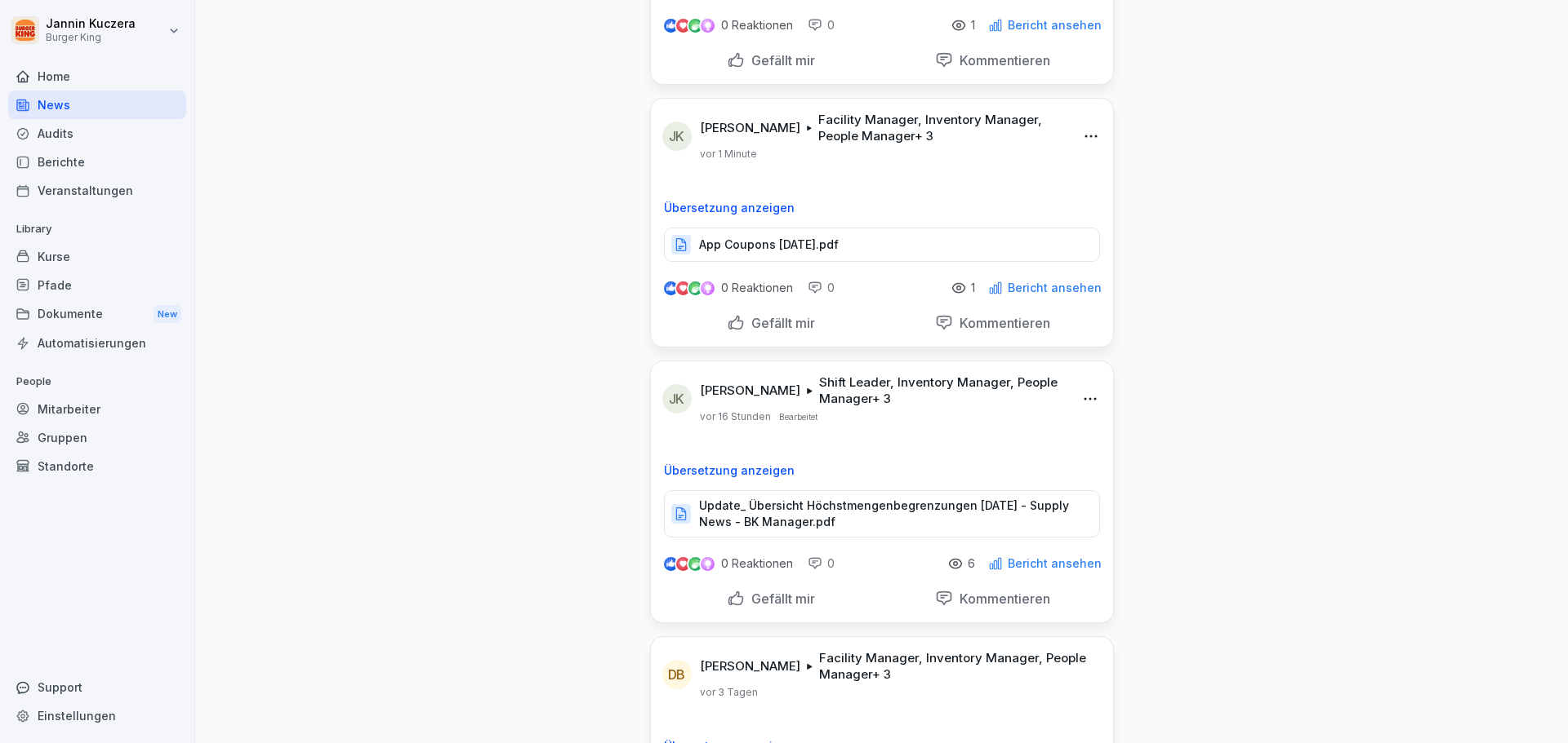
click at [1042, 565] on p "Bericht ansehen" at bounding box center [1055, 564] width 94 height 13
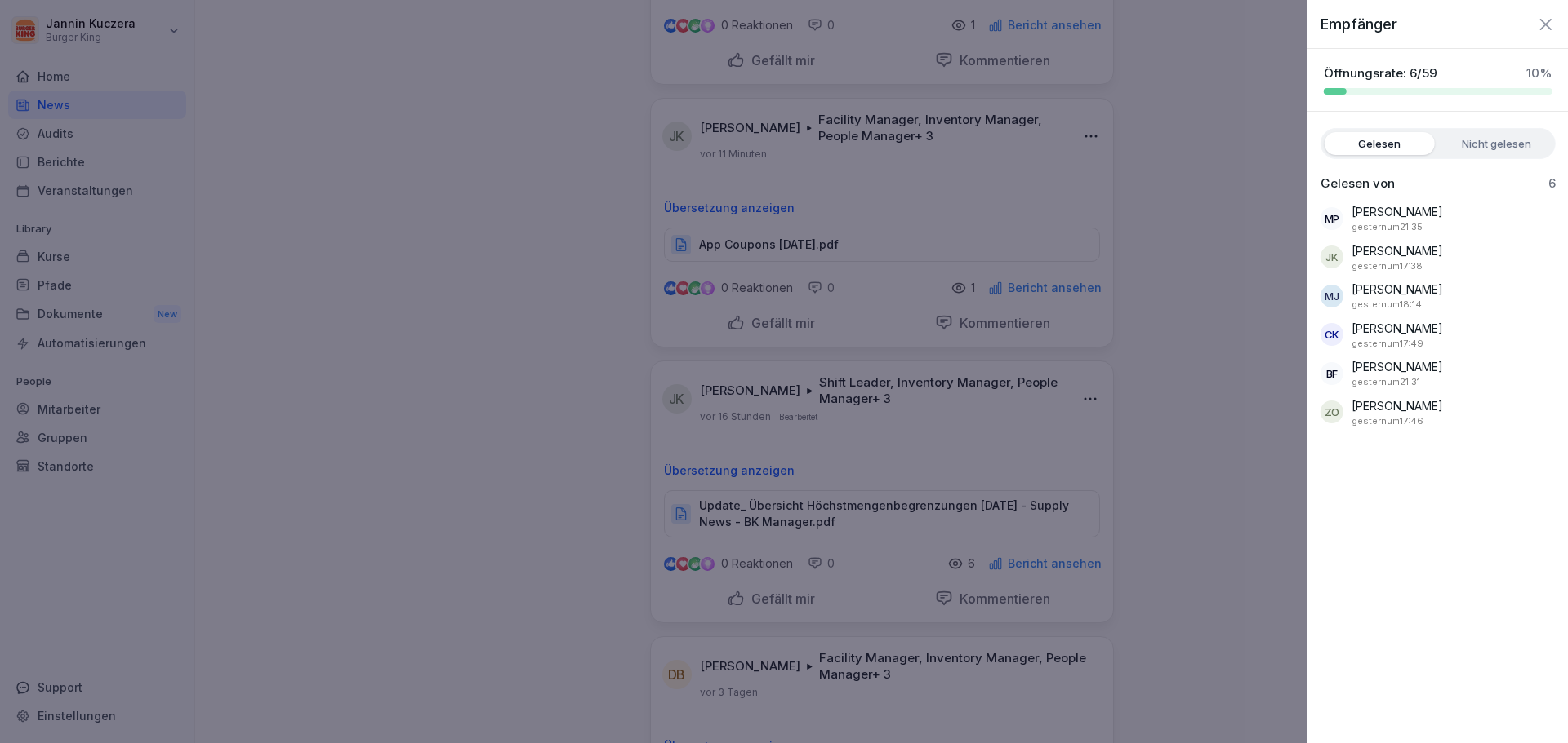
click at [440, 336] on div at bounding box center [784, 371] width 1568 height 743
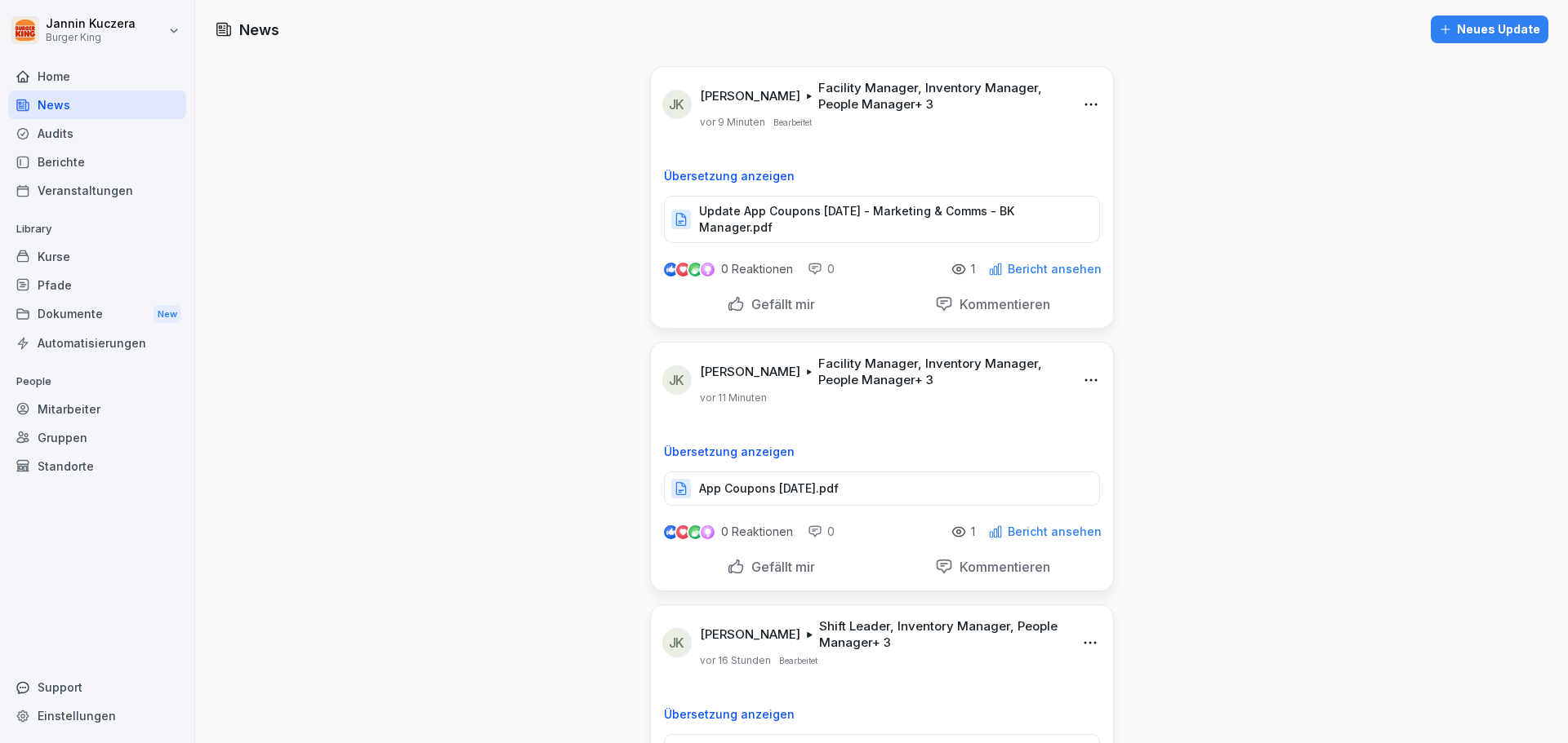
scroll to position [0, 0]
